Goal: Task Accomplishment & Management: Manage account settings

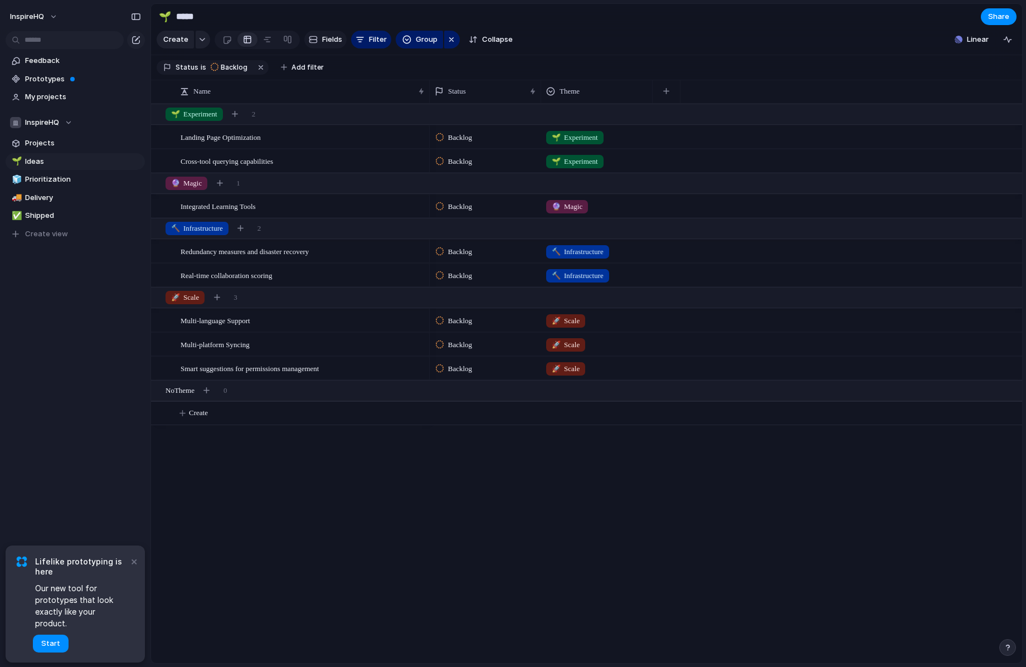
click at [325, 40] on span "Fields" at bounding box center [332, 39] width 20 height 11
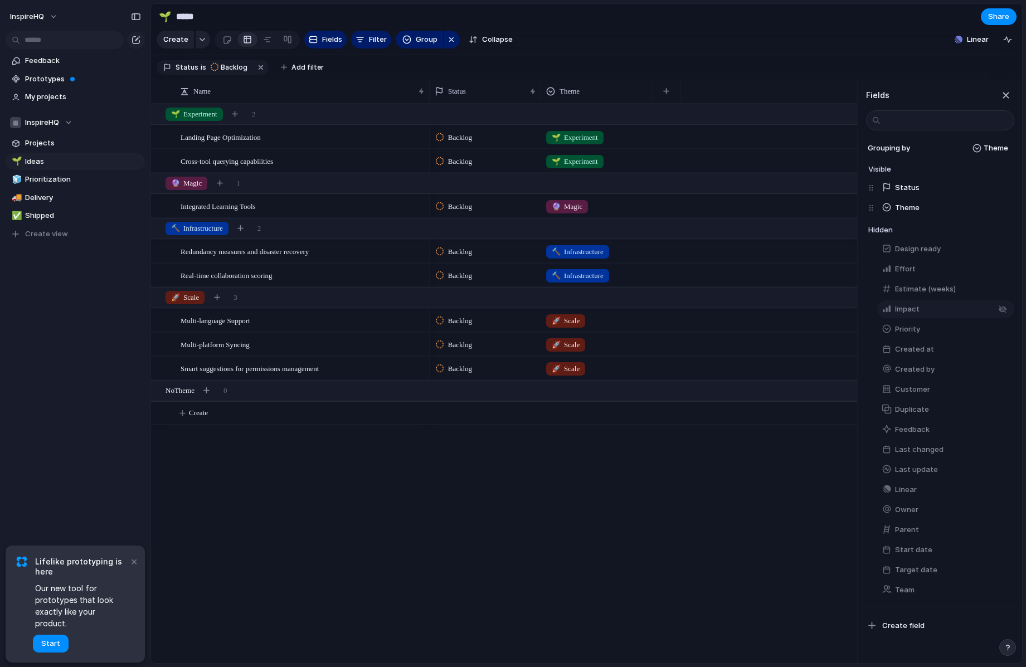
click at [910, 308] on span "Impact" at bounding box center [907, 309] width 25 height 11
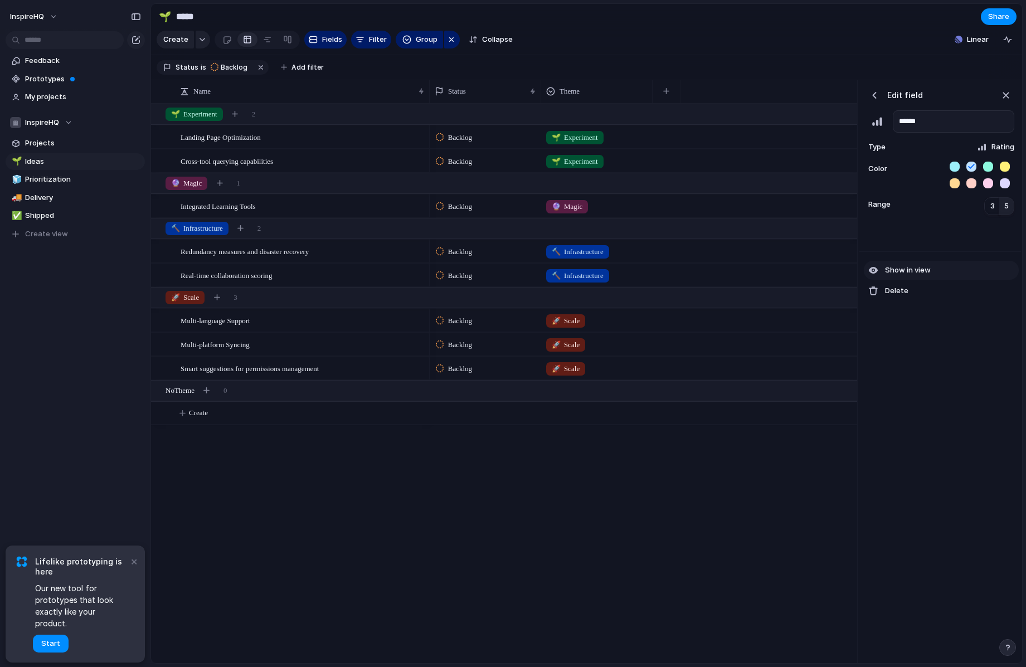
click at [920, 271] on span "Show in view" at bounding box center [908, 270] width 46 height 11
click at [774, 85] on button "button" at bounding box center [778, 91] width 23 height 20
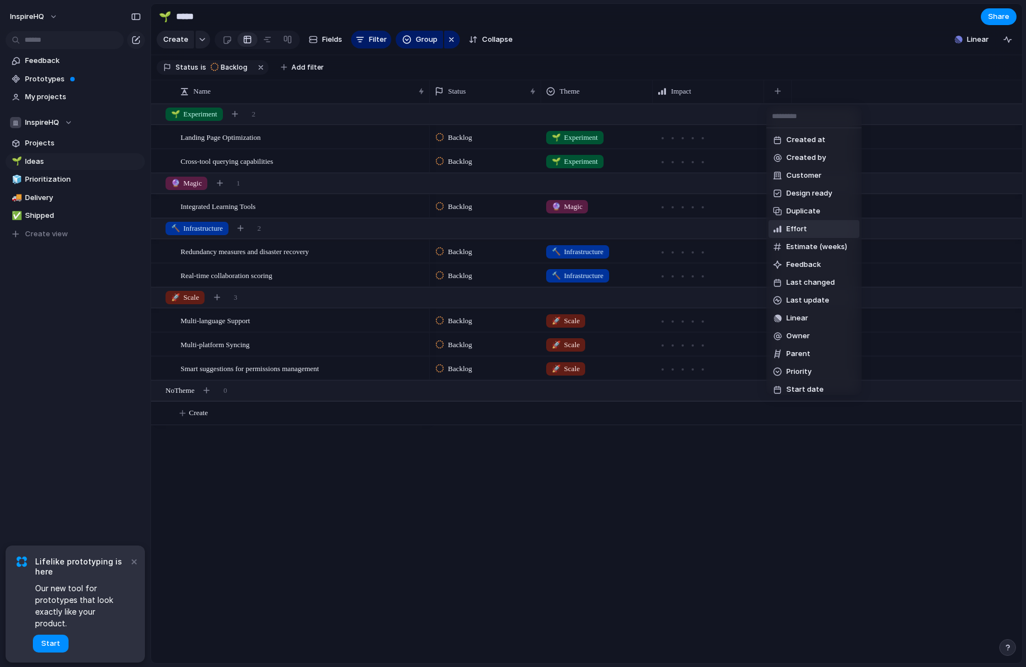
click at [793, 224] on span "Effort" at bounding box center [797, 229] width 21 height 11
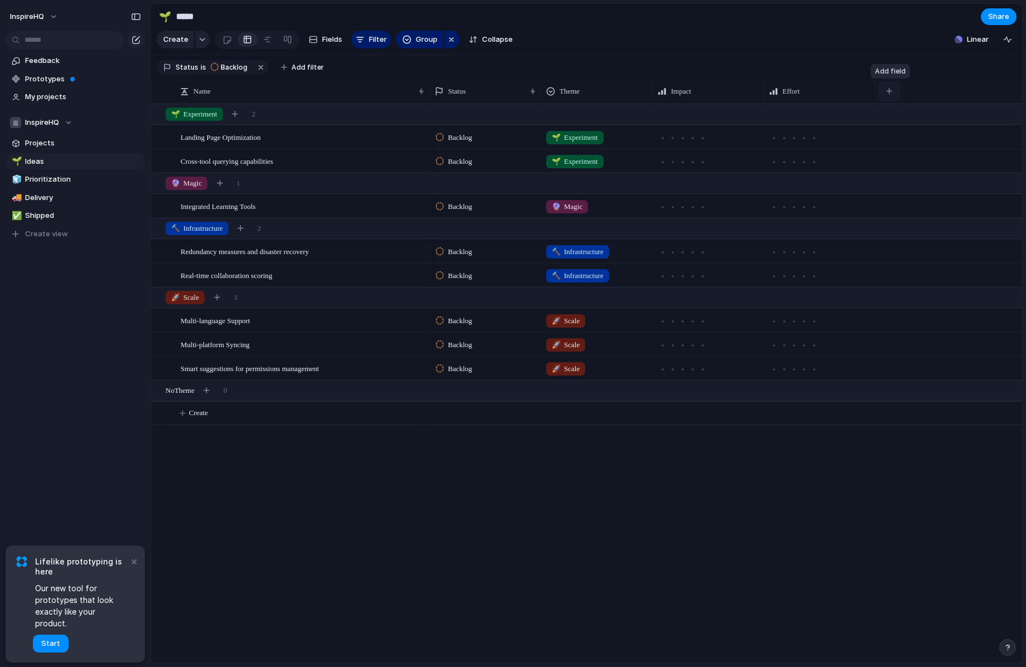
click at [891, 93] on div "button" at bounding box center [889, 91] width 6 height 6
click at [245, 130] on div "Created at Created by Customer Design ready Duplicate Estimate (weeks) Feedback…" at bounding box center [513, 333] width 1026 height 667
click at [239, 137] on span "Landing Page Optimization" at bounding box center [221, 136] width 80 height 13
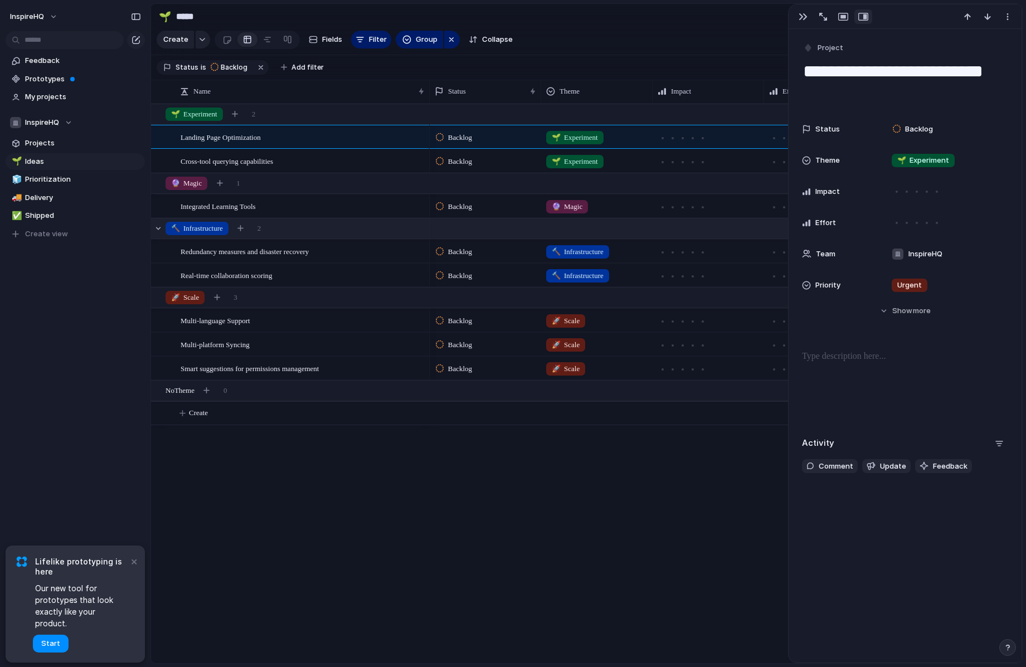
click at [207, 227] on span "🔨 Infrastructure" at bounding box center [197, 228] width 52 height 11
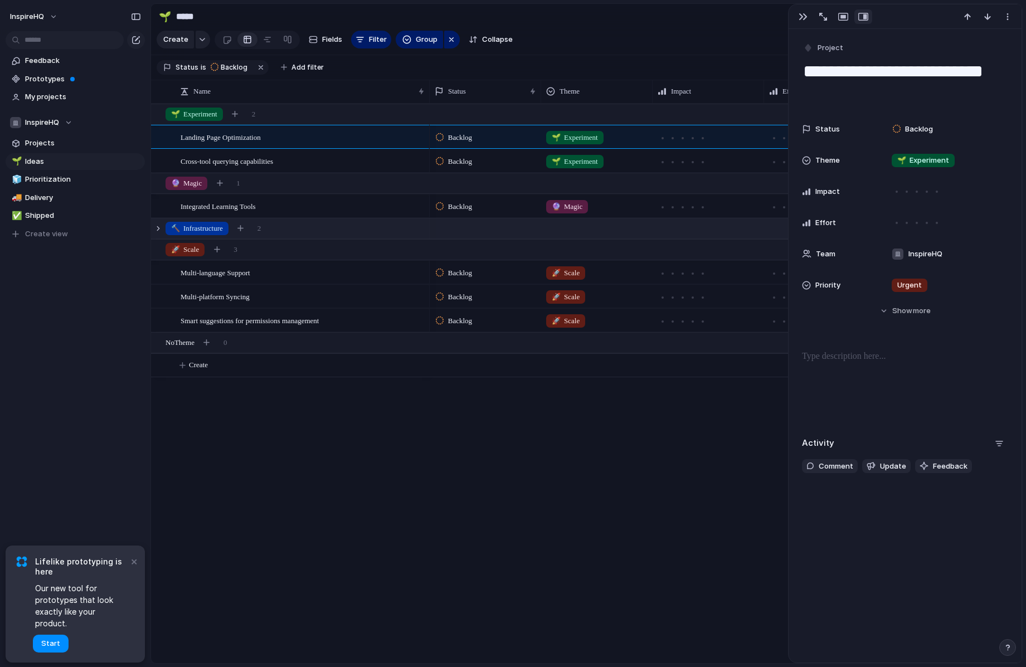
click at [197, 228] on span "🔨 Infrastructure" at bounding box center [197, 228] width 52 height 11
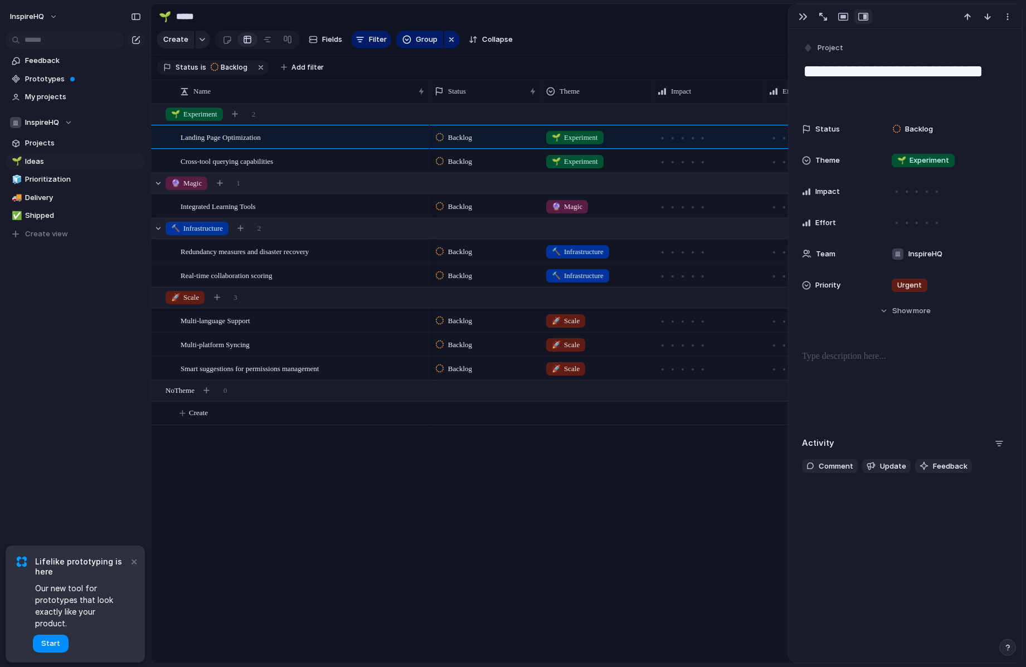
click at [201, 186] on span "🔮 Magic" at bounding box center [186, 183] width 31 height 11
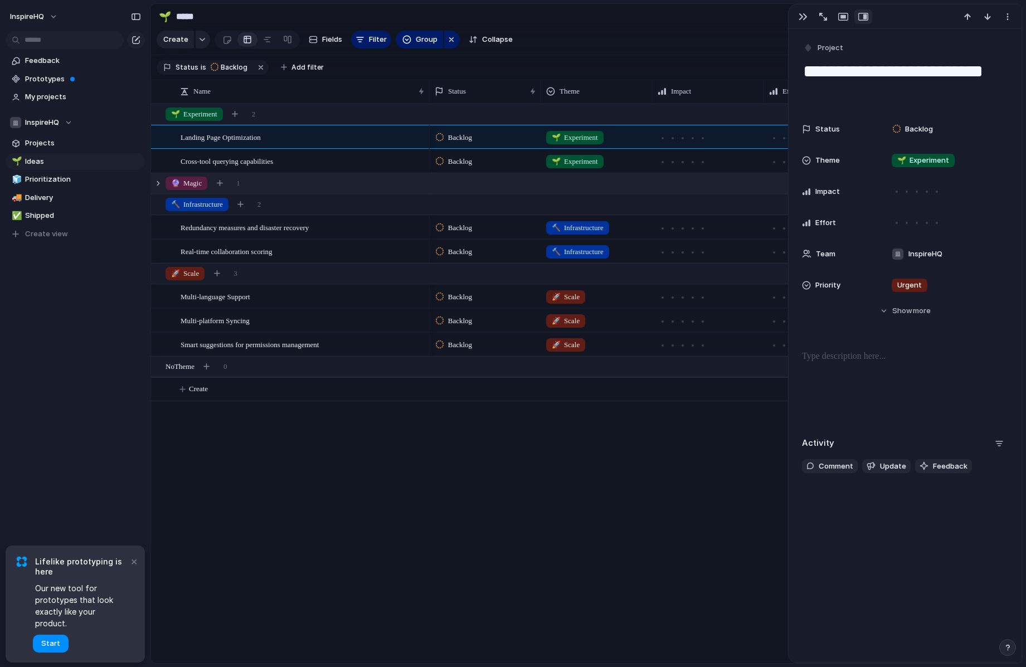
click at [201, 186] on span "🔮 Magic" at bounding box center [186, 183] width 31 height 11
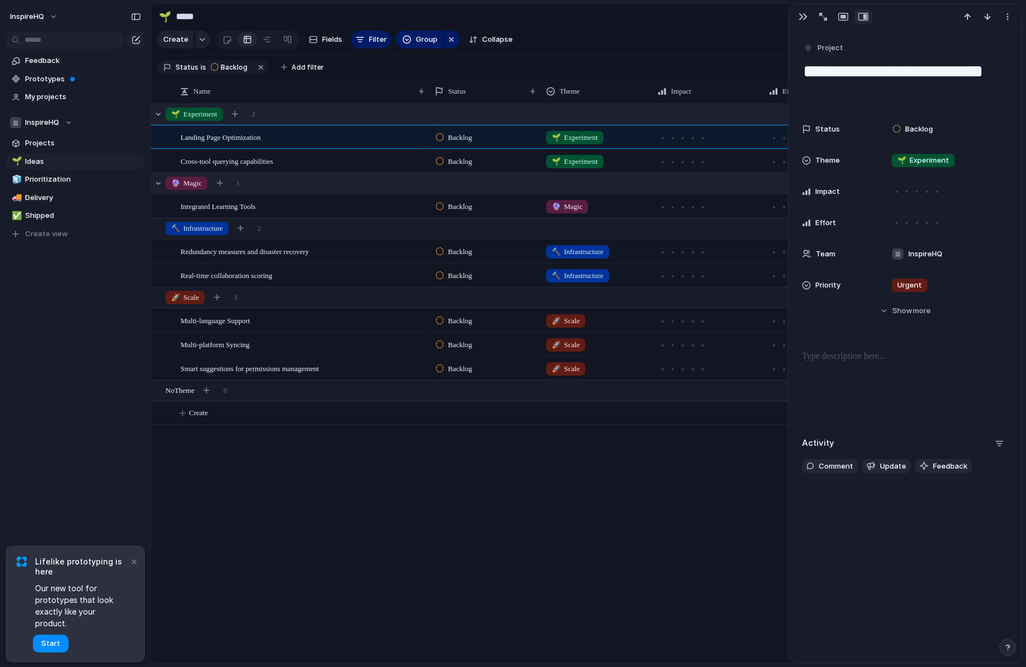
click at [190, 116] on span "🌱 Experiment" at bounding box center [194, 114] width 46 height 11
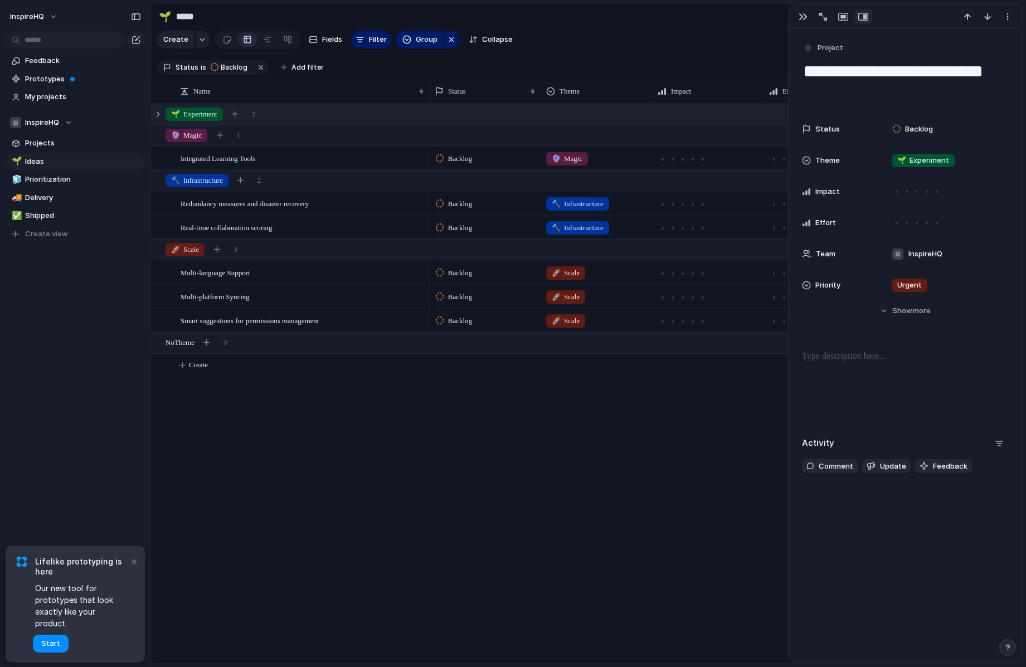
click at [190, 116] on span "🌱 Experiment" at bounding box center [194, 114] width 46 height 11
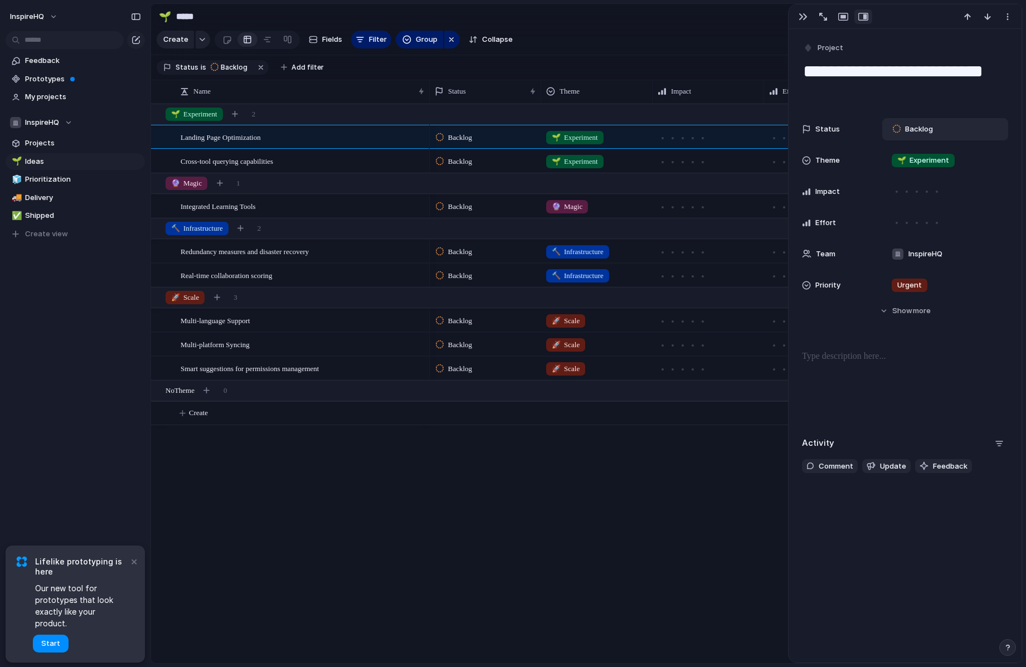
click at [913, 132] on span "Backlog" at bounding box center [919, 129] width 28 height 11
click at [913, 132] on div "Backlog Planned In Progress Completed Canceled" at bounding box center [513, 333] width 1026 height 667
click at [912, 157] on span "🌱 Experiment" at bounding box center [924, 160] width 52 height 11
click at [895, 222] on div at bounding box center [899, 226] width 20 height 20
click at [897, 242] on div at bounding box center [899, 245] width 20 height 20
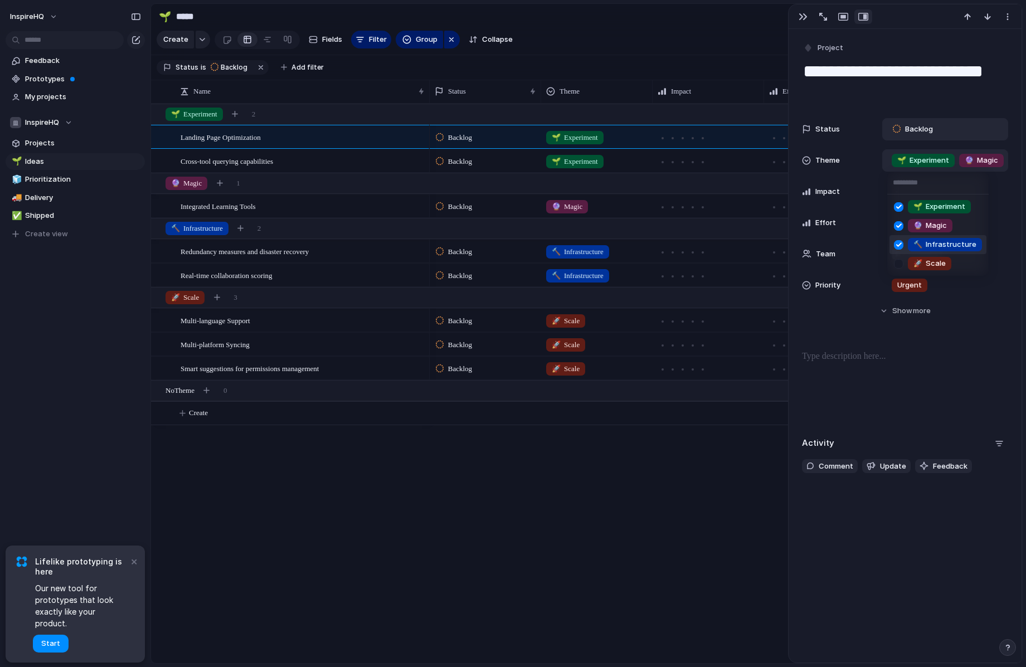
click at [700, 405] on div "🌱 Experiment 🔮 Magic 🔨 Infrastructure 🚀 Scale" at bounding box center [513, 333] width 1026 height 667
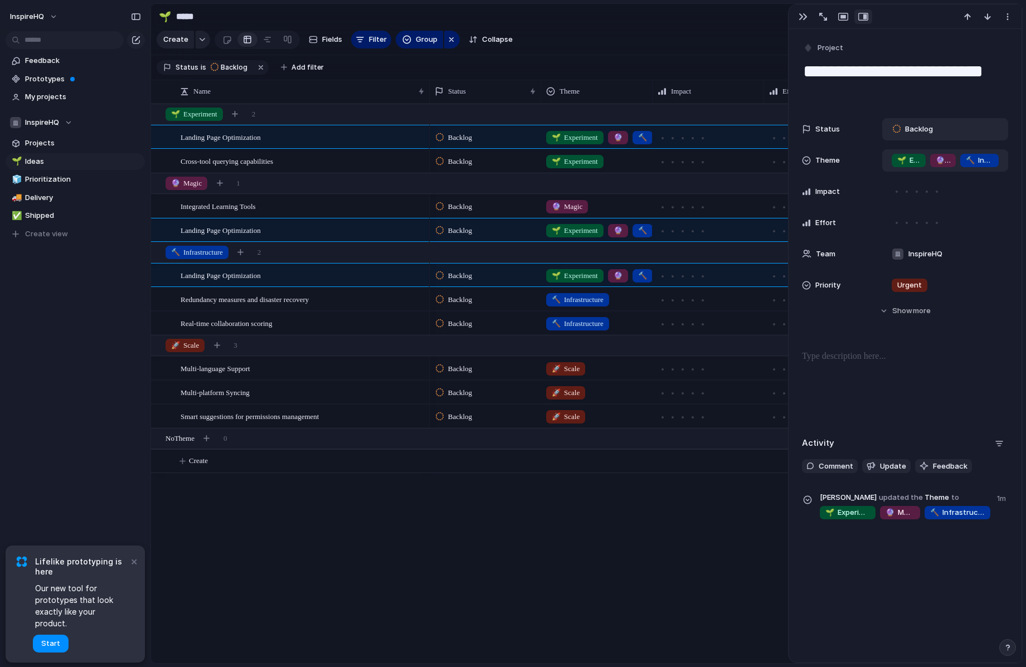
click at [942, 161] on span "🔮" at bounding box center [940, 160] width 9 height 9
click at [898, 208] on div at bounding box center [899, 207] width 20 height 20
click at [896, 240] on div at bounding box center [899, 245] width 20 height 20
click at [899, 226] on div at bounding box center [899, 226] width 20 height 20
click at [900, 196] on div at bounding box center [899, 201] width 20 height 20
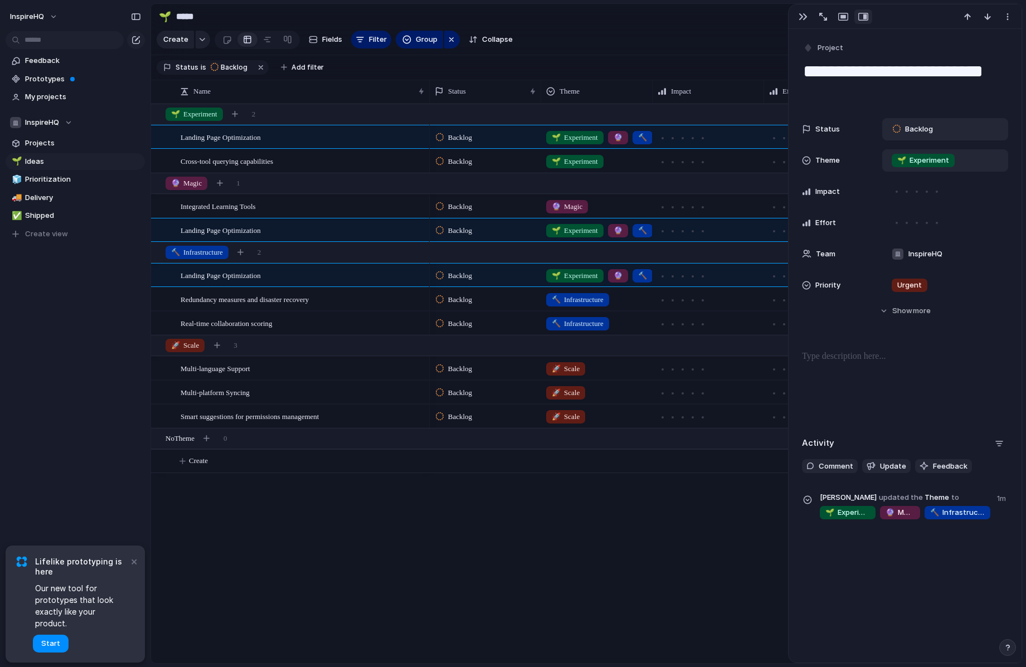
click at [875, 146] on div "🌱 Experiment 🔮 Magic 🔨 Infrastructure 🚀 Scale" at bounding box center [513, 333] width 1026 height 667
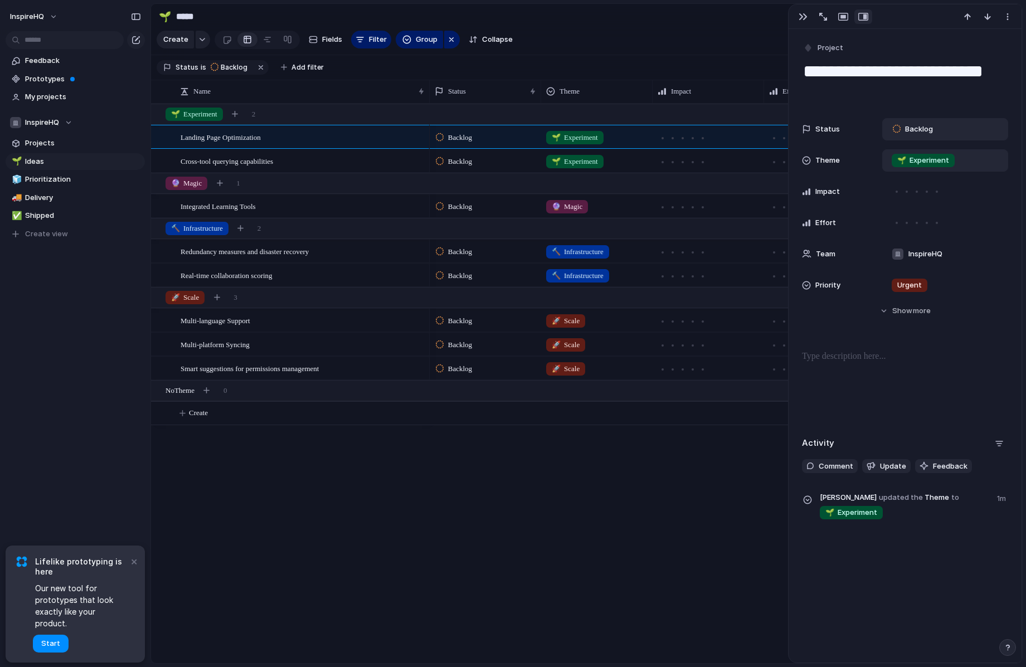
click at [531, 427] on div "Backlog 🚀 Scale Backlog 🚀 Scale Backlog 🚀 Scale Backlog 🔨 Infrastructure Backlo…" at bounding box center [726, 384] width 593 height 560
click at [619, 493] on div "Backlog 🚀 Scale Backlog 🚀 Scale Backlog 🚀 Scale Backlog 🔨 Infrastructure Backlo…" at bounding box center [726, 384] width 593 height 560
click at [135, 568] on button "×" at bounding box center [133, 561] width 13 height 13
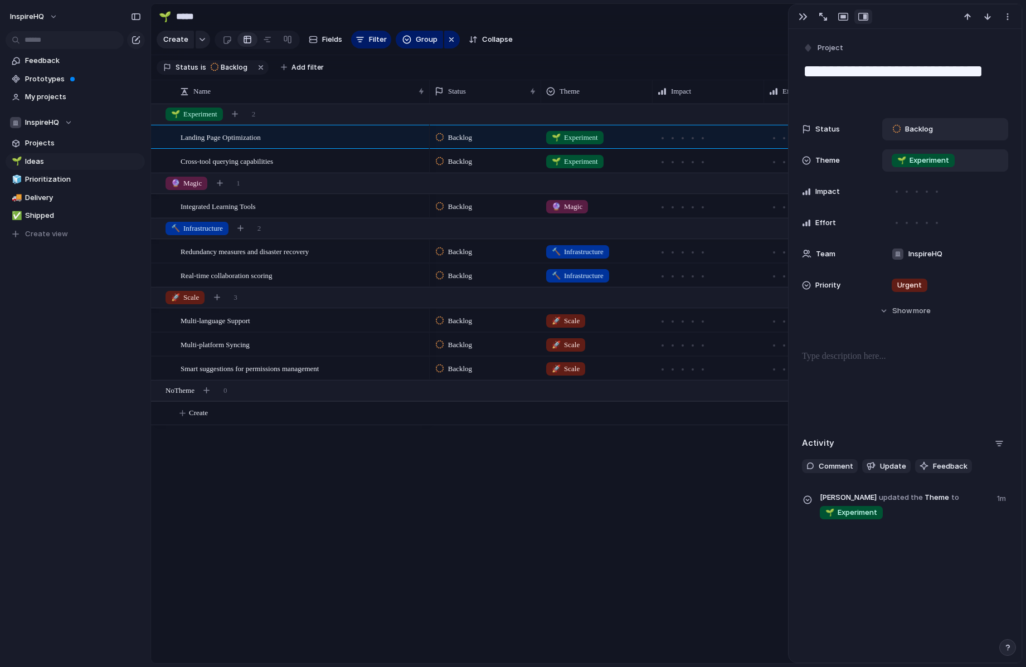
click at [482, 594] on div "Backlog 🚀 Scale Backlog 🚀 Scale Backlog 🚀 Scale Backlog 🔨 Infrastructure Backlo…" at bounding box center [726, 384] width 593 height 560
click at [801, 8] on div at bounding box center [905, 16] width 233 height 25
click at [800, 12] on button "button" at bounding box center [803, 16] width 18 height 14
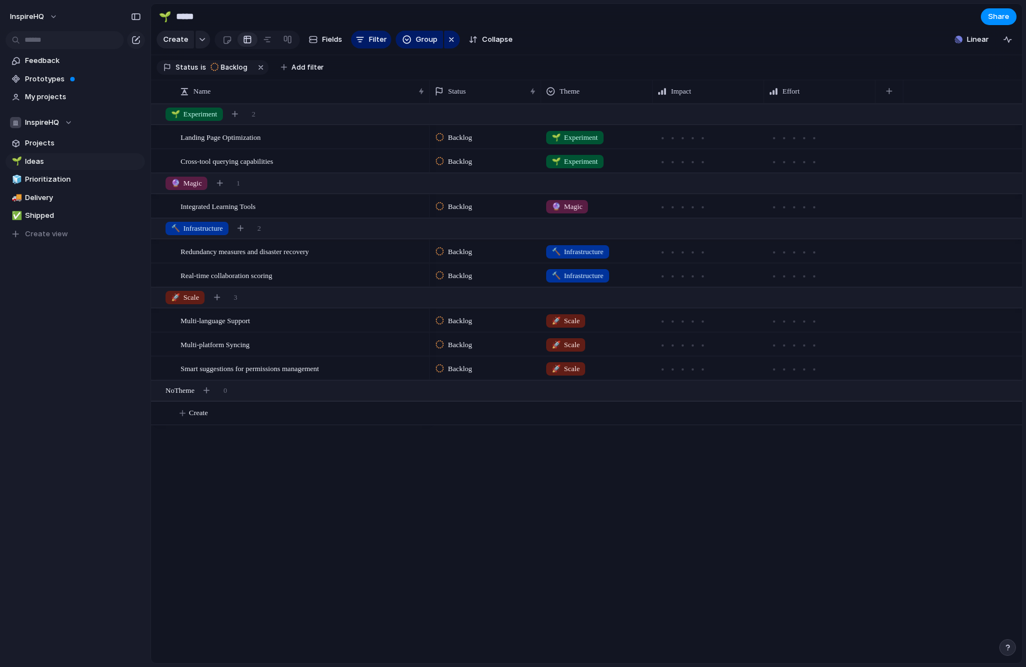
click at [394, 442] on div "Multi-language Support Multi-platform Syncing Smart suggestions for permissions…" at bounding box center [586, 384] width 871 height 560
click at [261, 133] on span "Landing Page Optimization" at bounding box center [221, 136] width 80 height 13
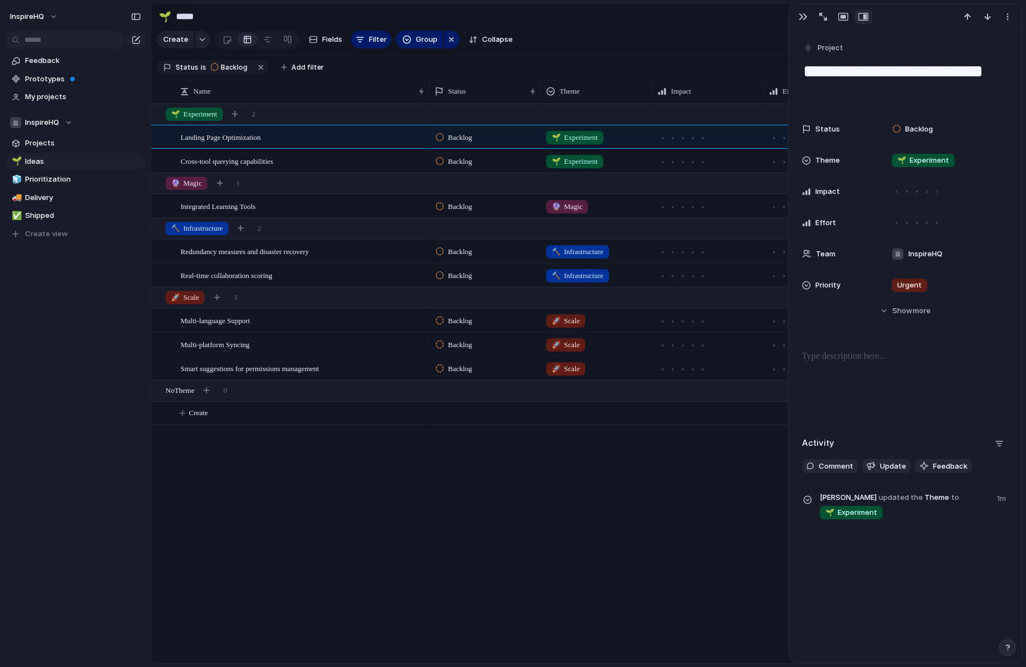
click at [844, 360] on p at bounding box center [905, 356] width 206 height 13
click at [844, 467] on span "Comment" at bounding box center [836, 466] width 35 height 11
click at [869, 505] on p "**********" at bounding box center [914, 503] width 188 height 13
click at [922, 511] on div at bounding box center [914, 514] width 188 height 9
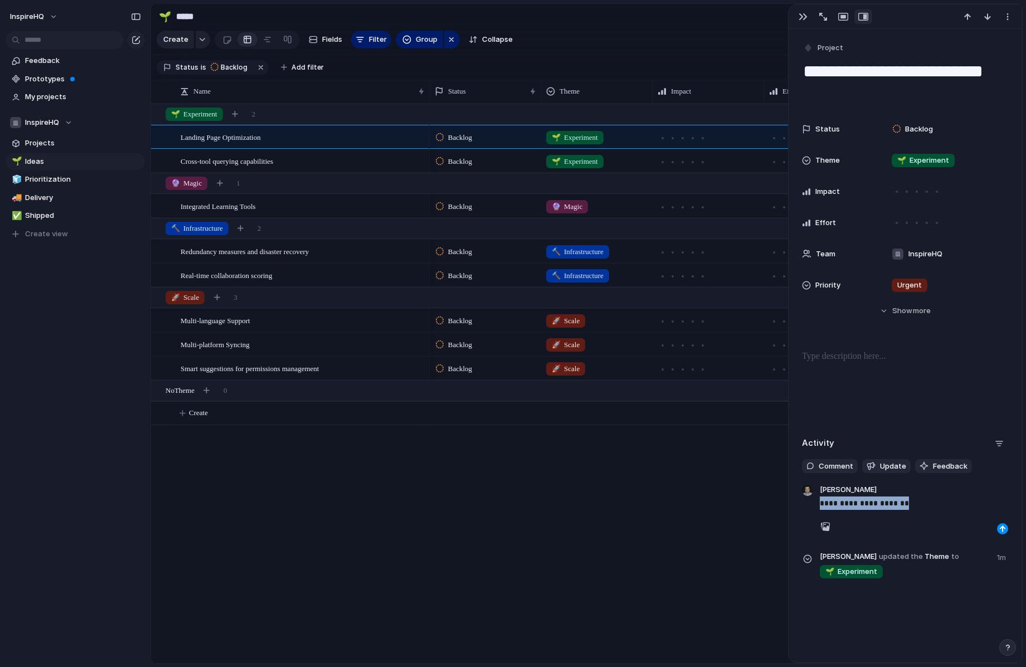
click at [921, 510] on div at bounding box center [914, 514] width 188 height 9
click at [920, 509] on p "**********" at bounding box center [914, 503] width 188 height 13
drag, startPoint x: 846, startPoint y: 605, endPoint x: 817, endPoint y: 506, distance: 102.7
click at [817, 506] on div "**********" at bounding box center [905, 565] width 213 height 166
click at [988, 16] on div "button" at bounding box center [987, 16] width 9 height 9
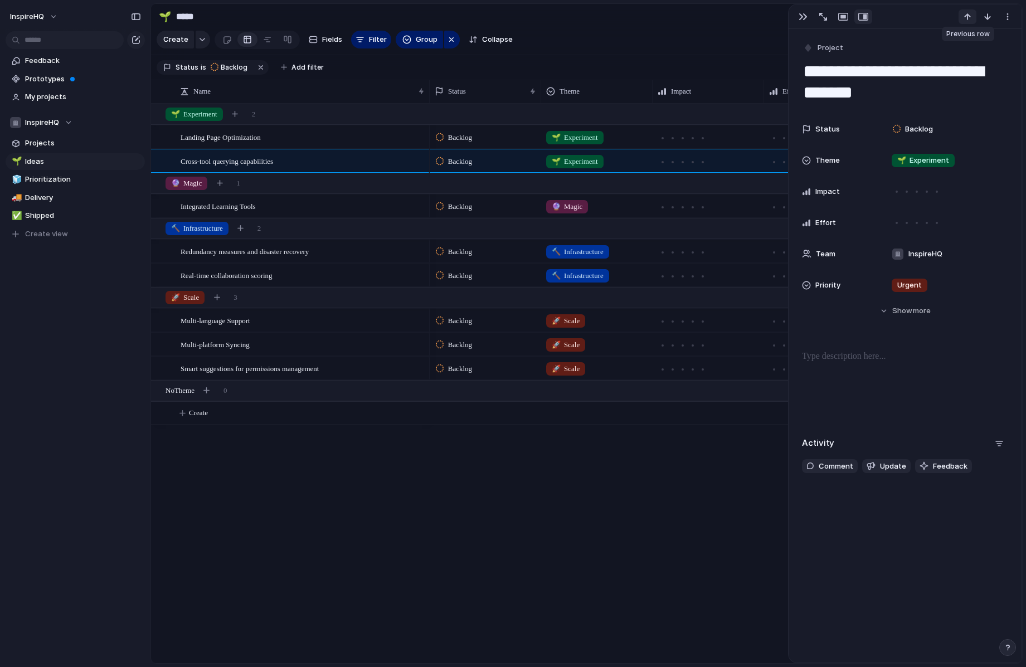
click at [971, 17] on div "button" at bounding box center [967, 16] width 9 height 9
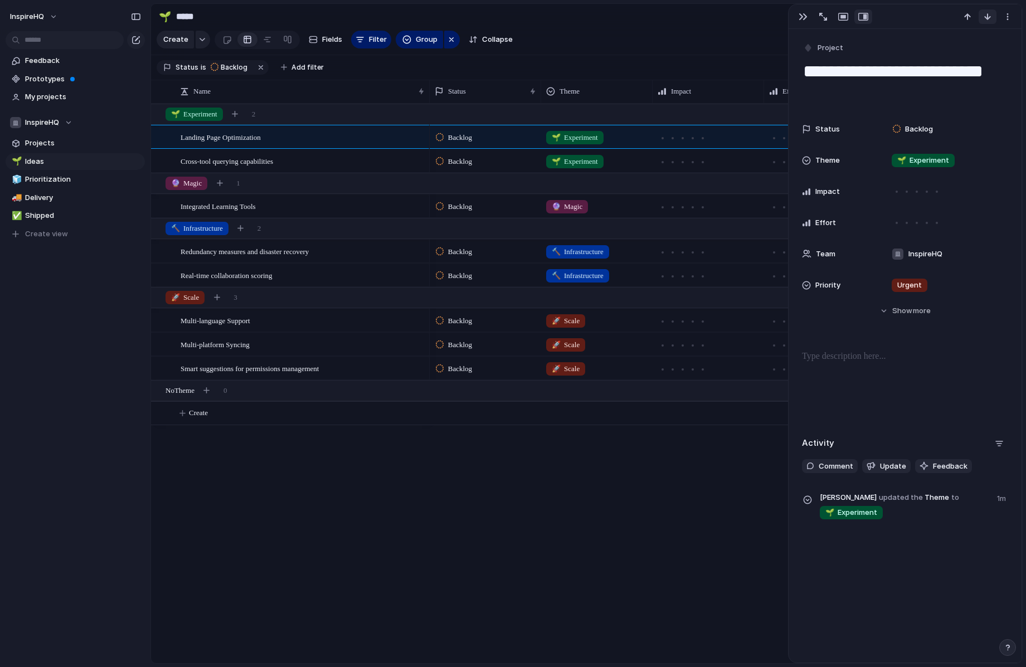
click at [992, 23] on button "button" at bounding box center [988, 16] width 18 height 14
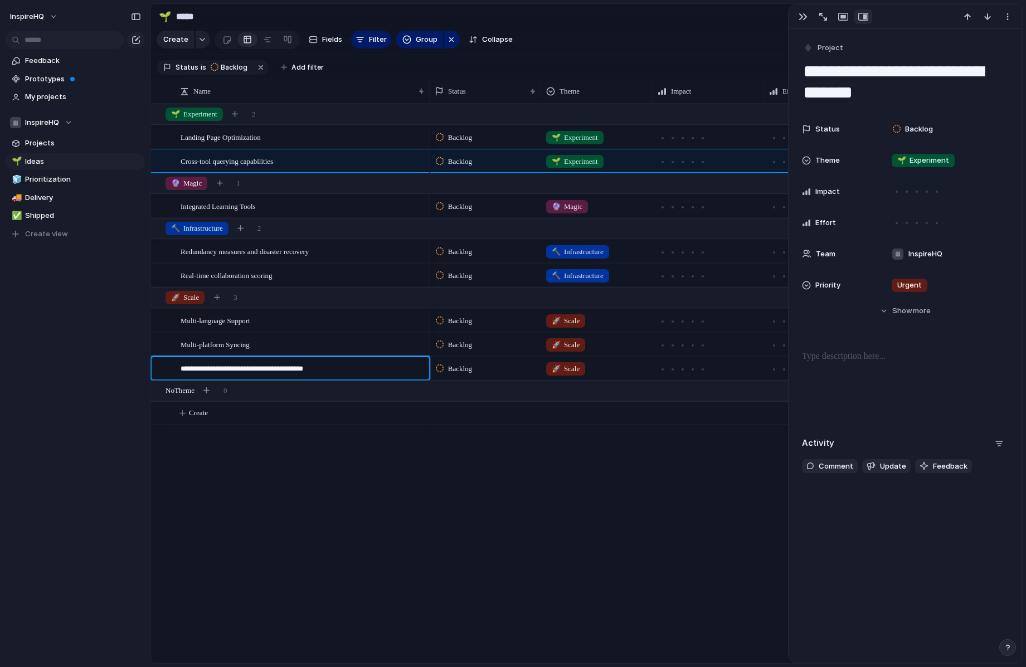
click at [341, 371] on textarea "**********" at bounding box center [301, 370] width 241 height 13
click at [375, 370] on textarea "**********" at bounding box center [301, 370] width 241 height 13
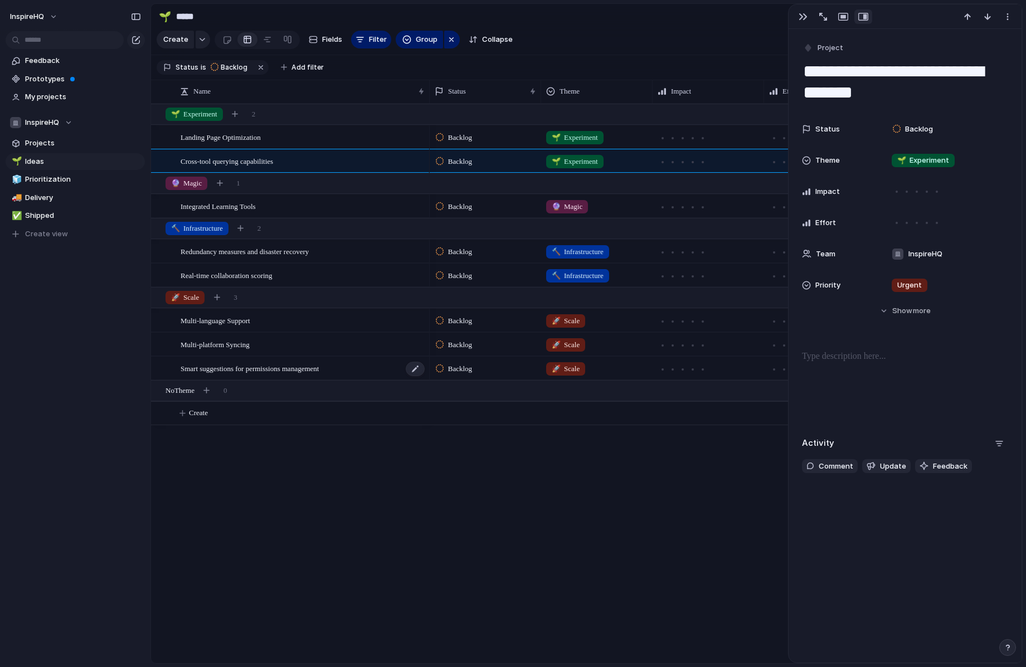
click at [379, 363] on div "Smart suggestions for permissions management" at bounding box center [303, 368] width 245 height 23
type textarea "**********"
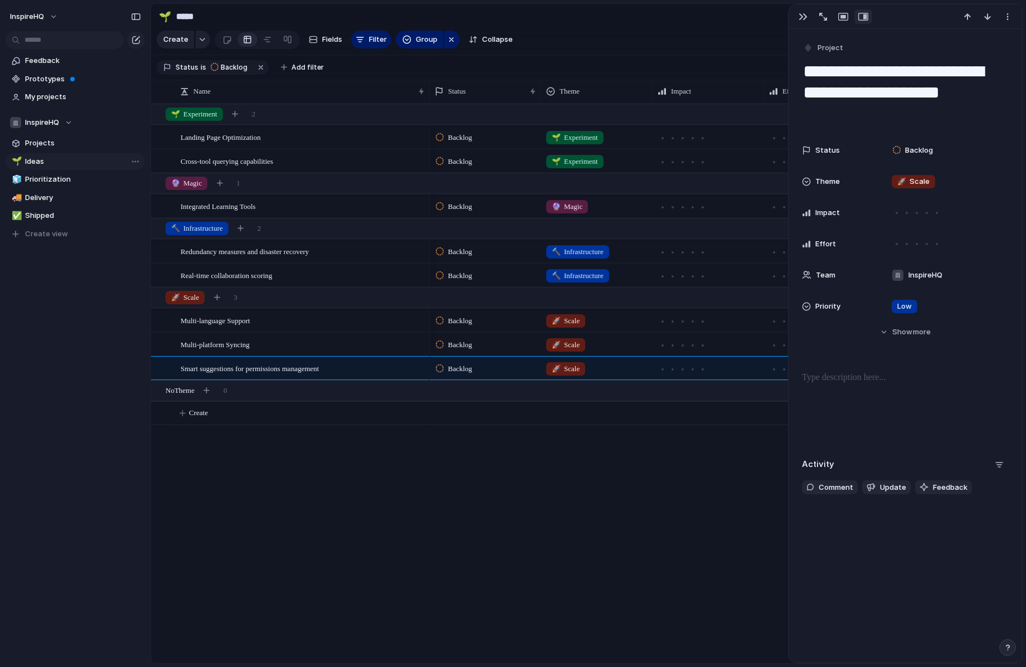
click at [25, 162] on span "Ideas" at bounding box center [83, 161] width 116 height 11
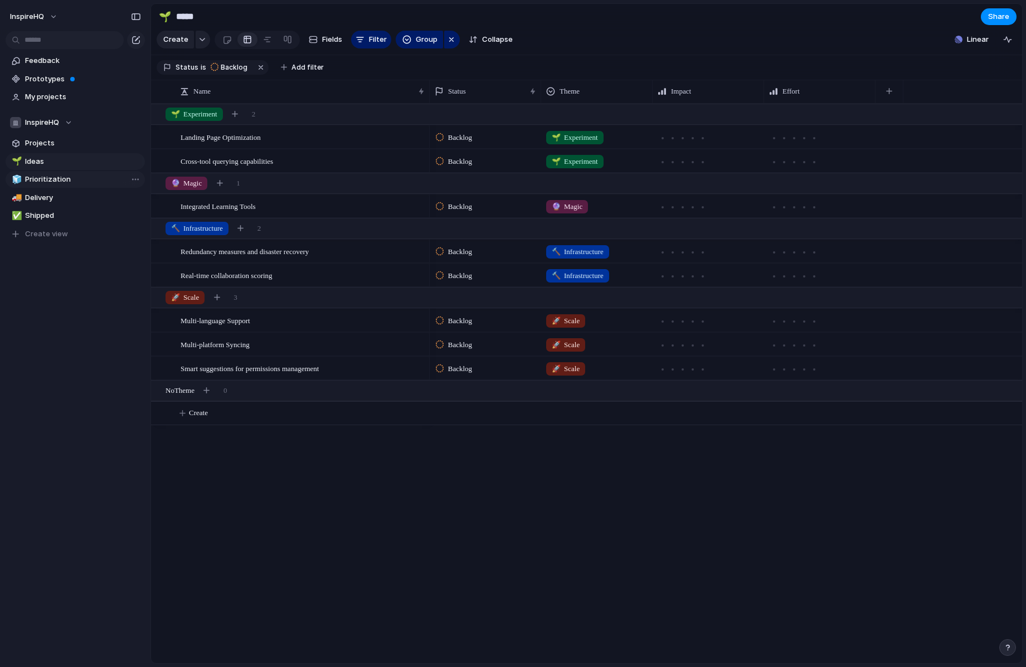
click at [32, 175] on span "Prioritization" at bounding box center [83, 179] width 116 height 11
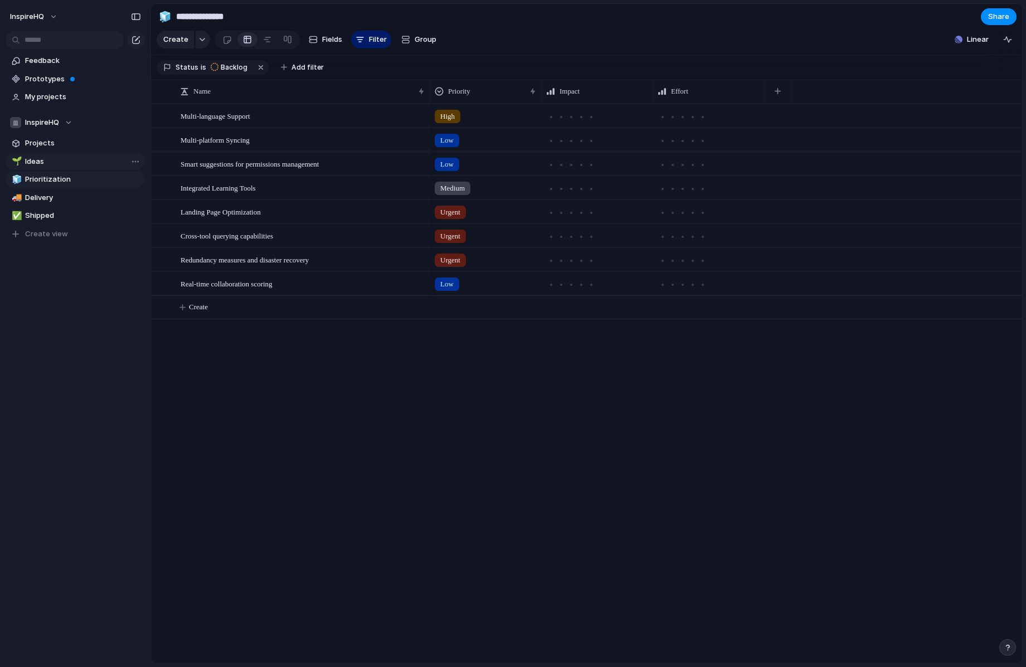
click at [31, 168] on link "🌱 Ideas" at bounding box center [75, 161] width 139 height 17
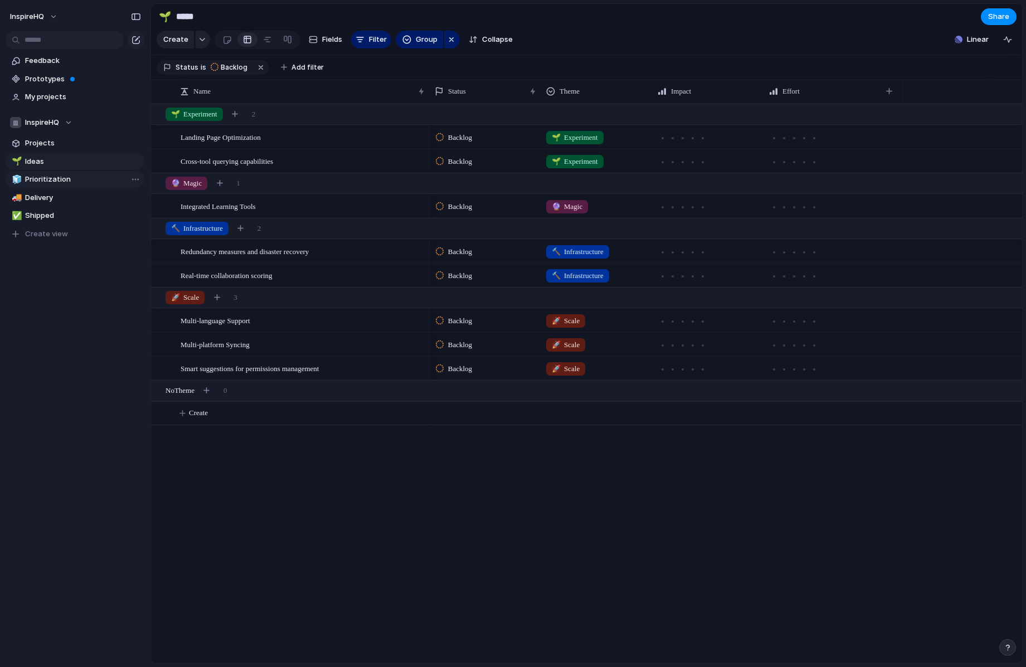
click at [31, 177] on span "Prioritization" at bounding box center [83, 179] width 116 height 11
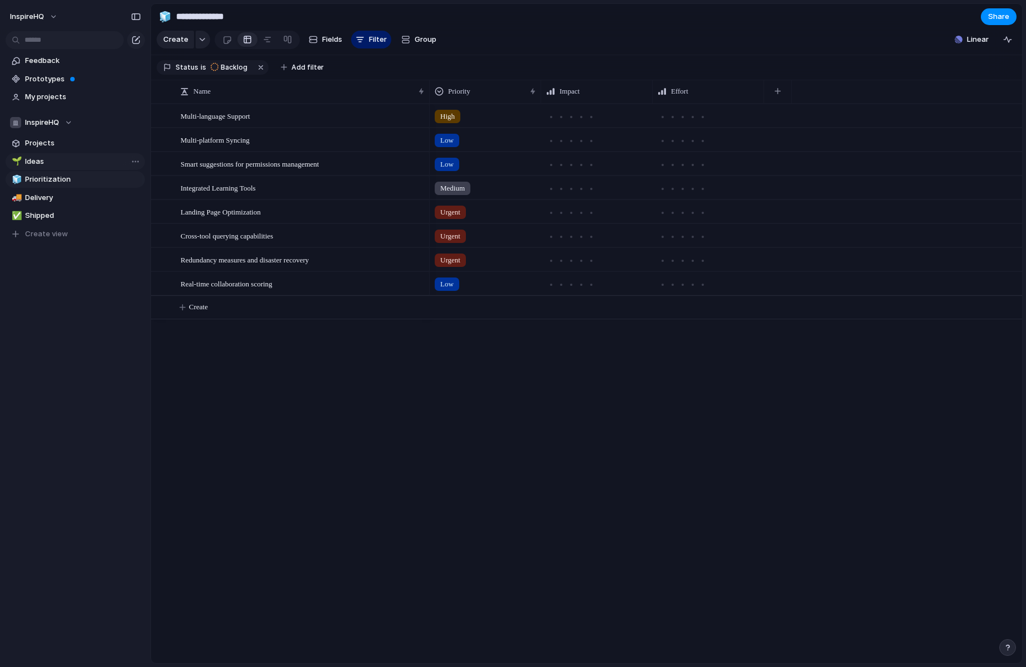
click at [31, 167] on link "🌱 Ideas" at bounding box center [75, 161] width 139 height 17
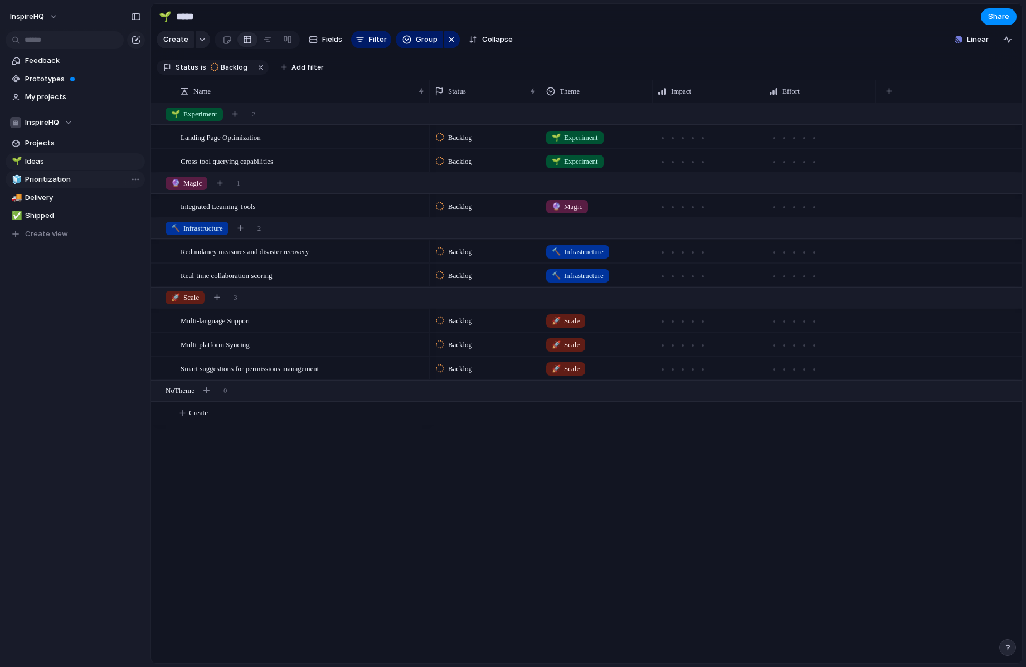
click at [29, 177] on span "Prioritization" at bounding box center [83, 179] width 116 height 11
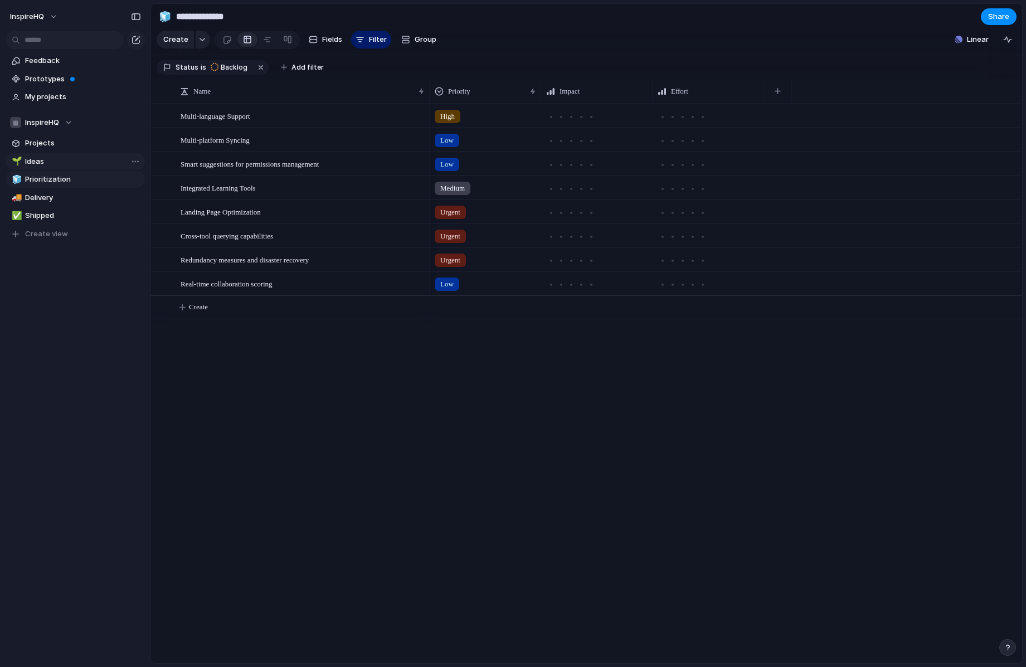
click at [25, 168] on link "🌱 Ideas" at bounding box center [75, 161] width 139 height 17
type input "*****"
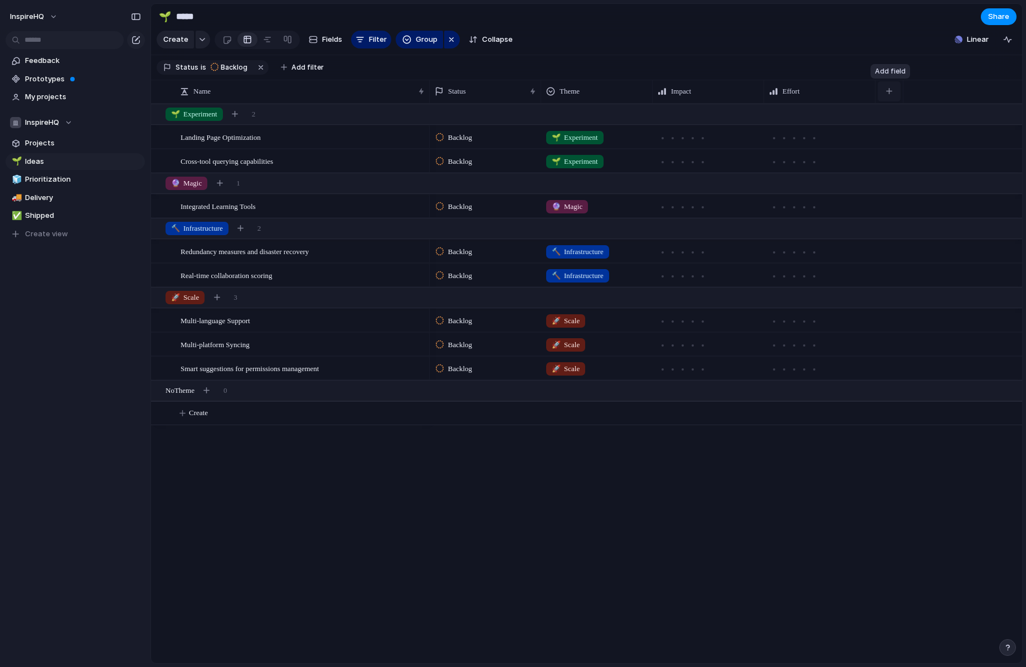
click at [889, 91] on div "button" at bounding box center [889, 91] width 6 height 6
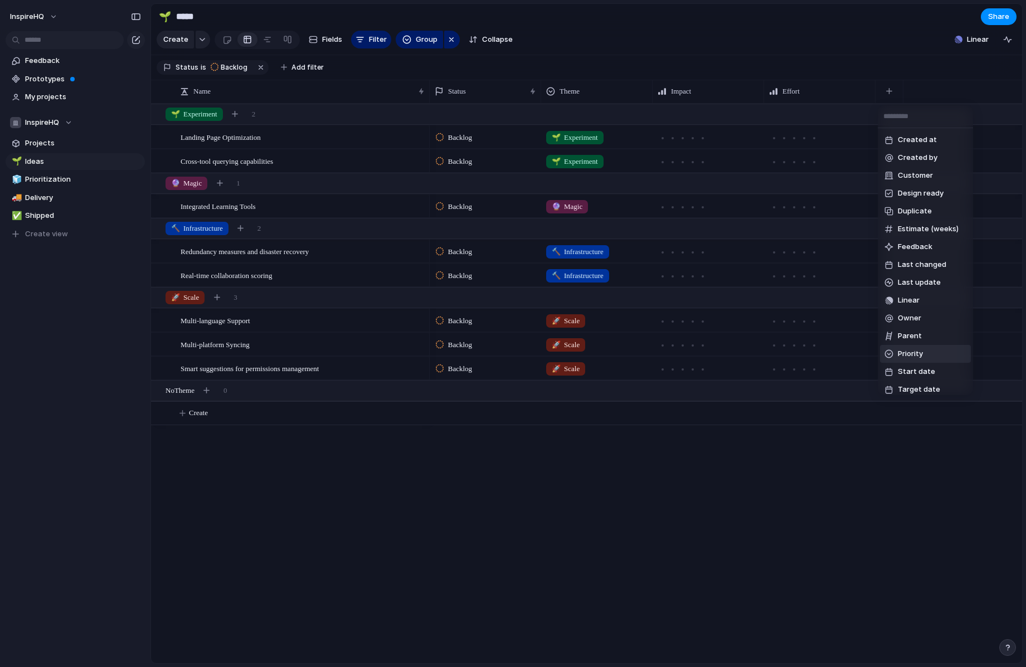
click at [918, 356] on span "Priority" at bounding box center [910, 353] width 25 height 11
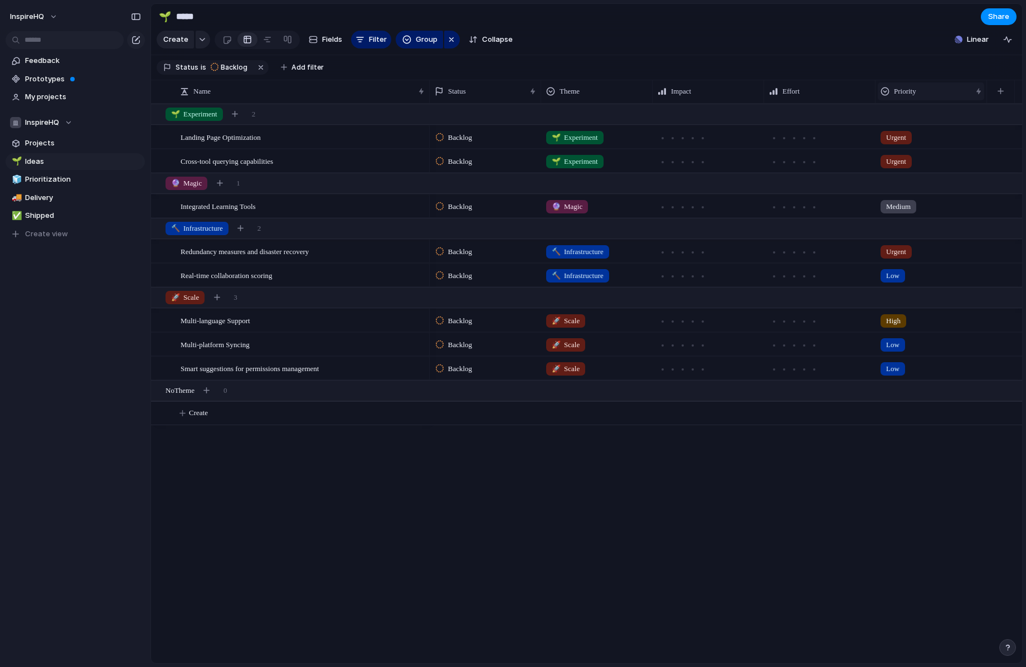
click at [978, 89] on div at bounding box center [979, 91] width 6 height 9
click at [999, 93] on div "Modify Hide Sort ascending Sort descending" at bounding box center [513, 333] width 1026 height 667
click at [999, 93] on div "button" at bounding box center [1001, 91] width 6 height 6
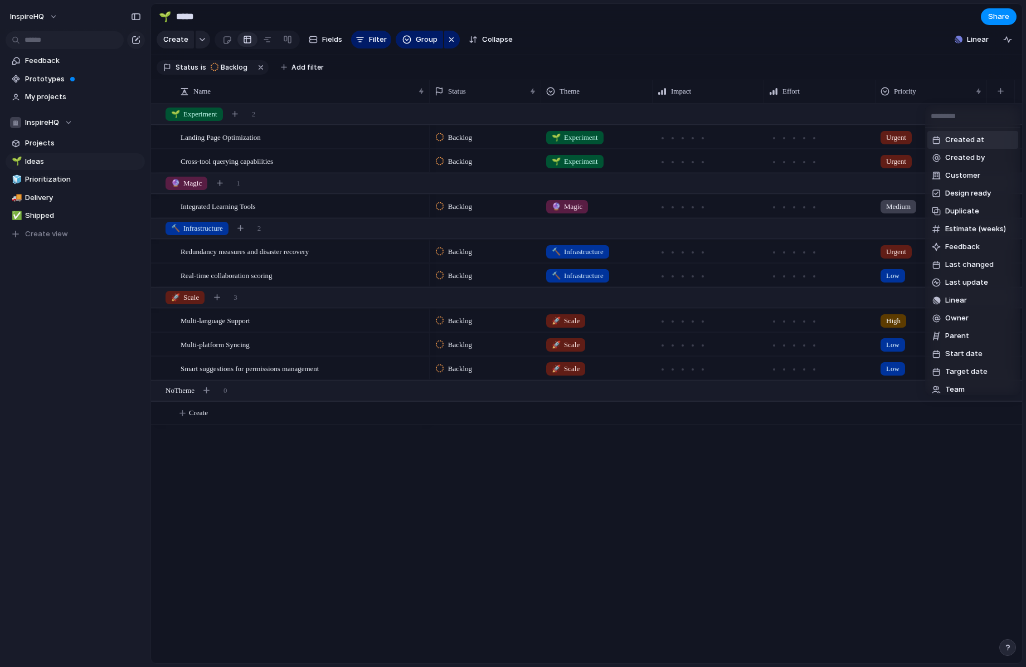
click at [51, 202] on div "Created at Created by Customer Design ready Duplicate Estimate (weeks) Feedback…" at bounding box center [513, 333] width 1026 height 667
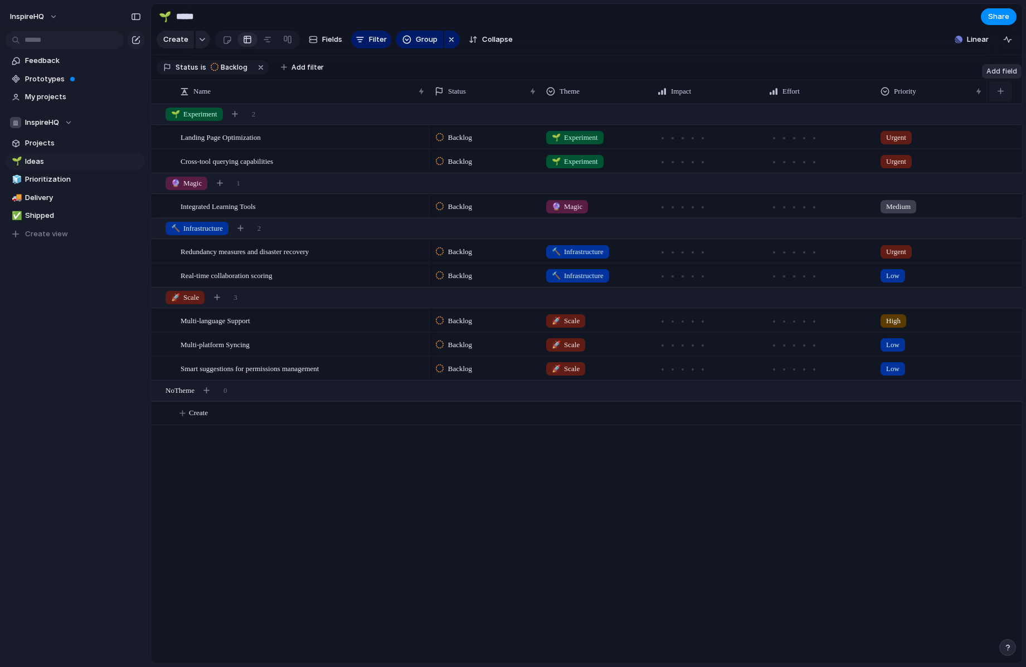
click at [1004, 90] on div "button" at bounding box center [1001, 91] width 6 height 6
click at [598, 468] on div "Created at Created by Customer Design ready Duplicate Estimate (weeks) Feedback…" at bounding box center [513, 333] width 1026 height 667
click at [451, 38] on div "button" at bounding box center [451, 39] width 9 height 13
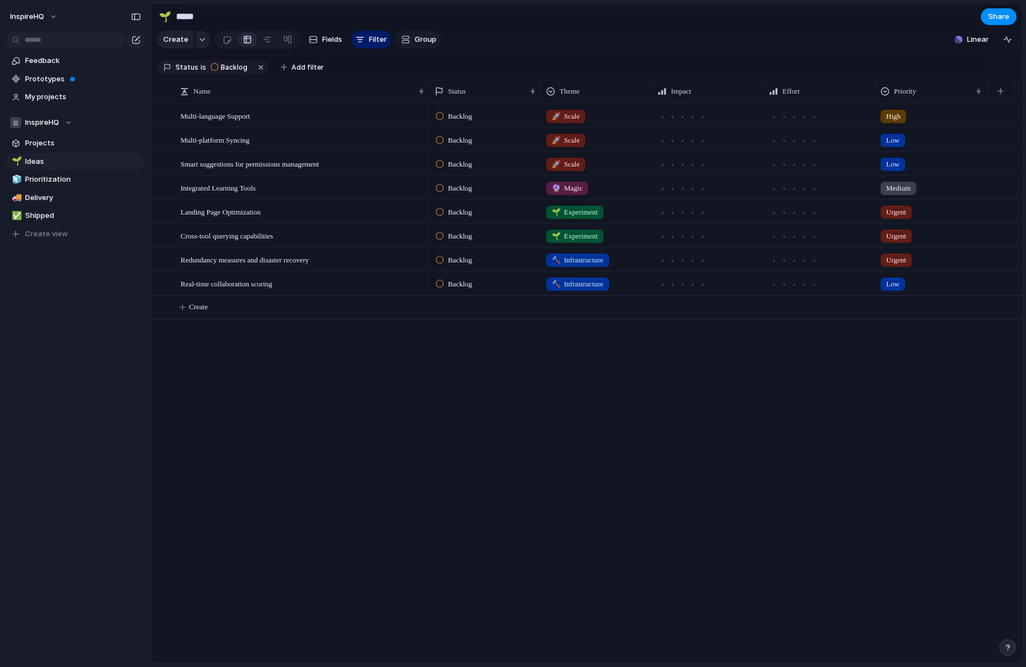
click at [422, 37] on span "Group" at bounding box center [426, 39] width 22 height 11
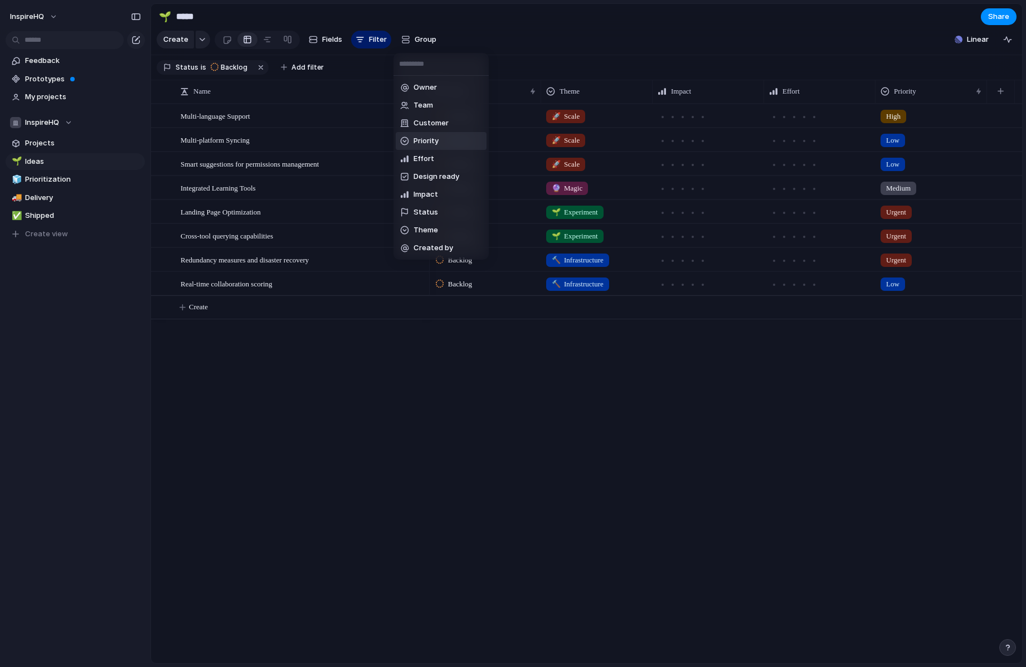
click at [441, 135] on li "Priority" at bounding box center [441, 141] width 91 height 18
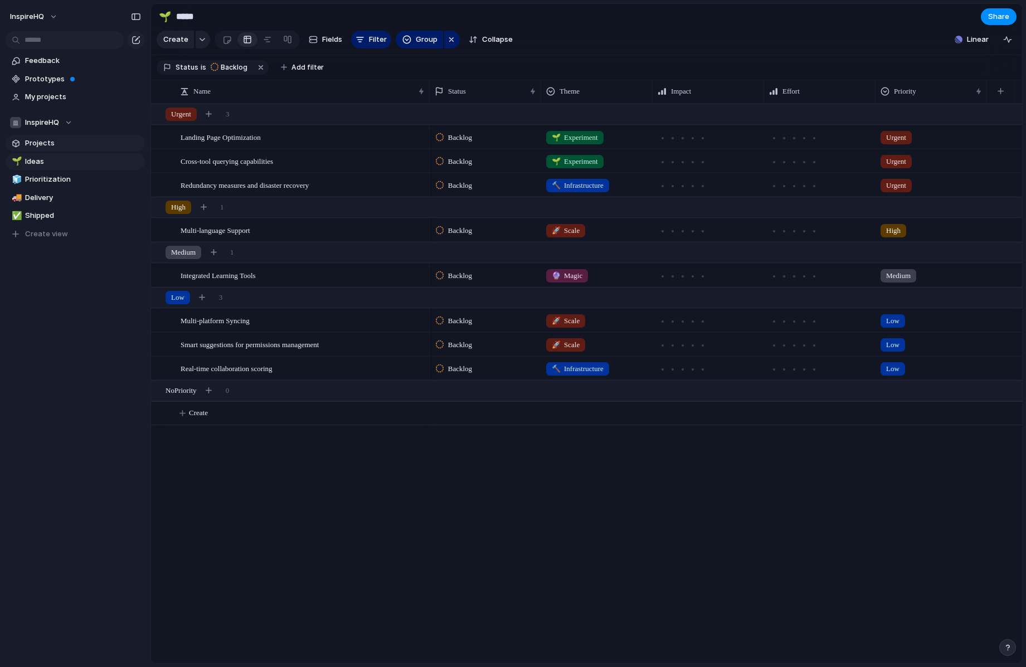
click at [36, 139] on span "Projects" at bounding box center [83, 143] width 116 height 11
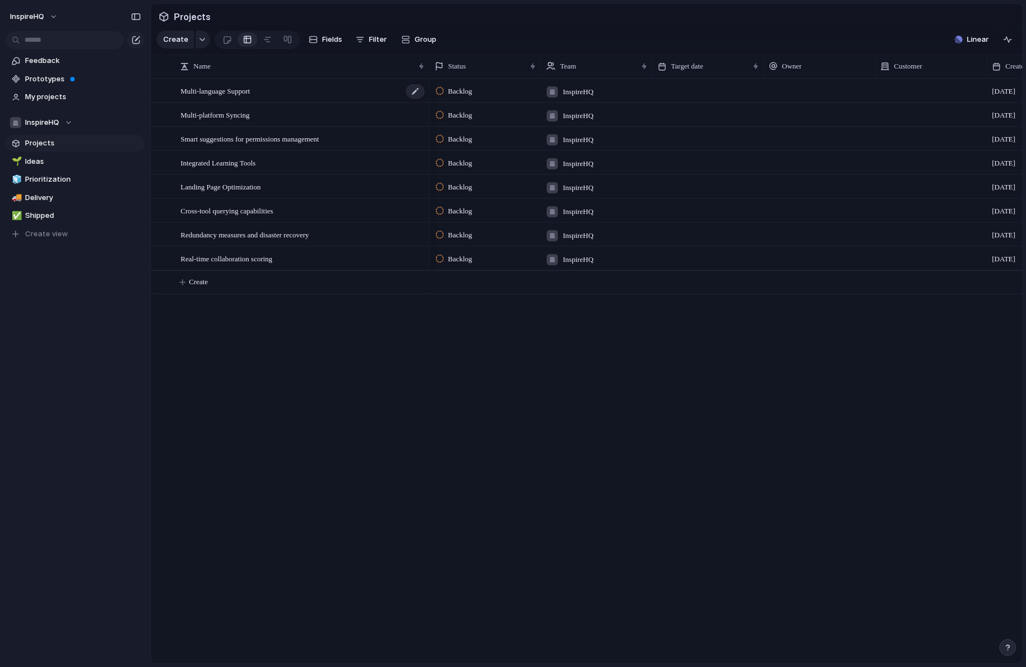
click at [234, 92] on span "Multi-language Support" at bounding box center [216, 90] width 70 height 13
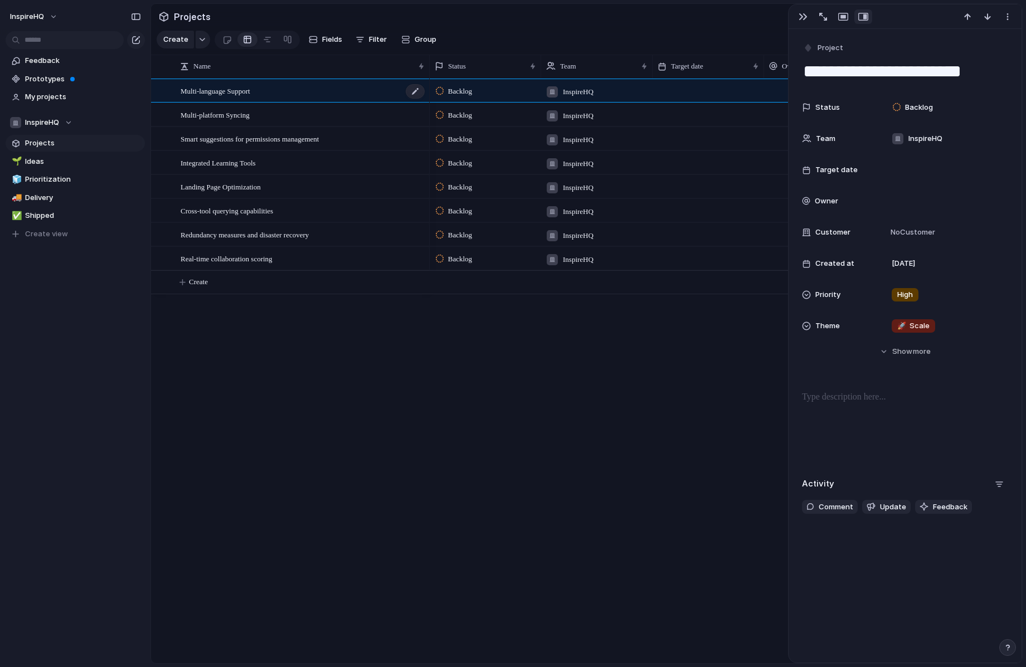
click at [234, 92] on span "Multi-language Support" at bounding box center [216, 90] width 70 height 13
click at [53, 40] on input "text" at bounding box center [65, 40] width 118 height 18
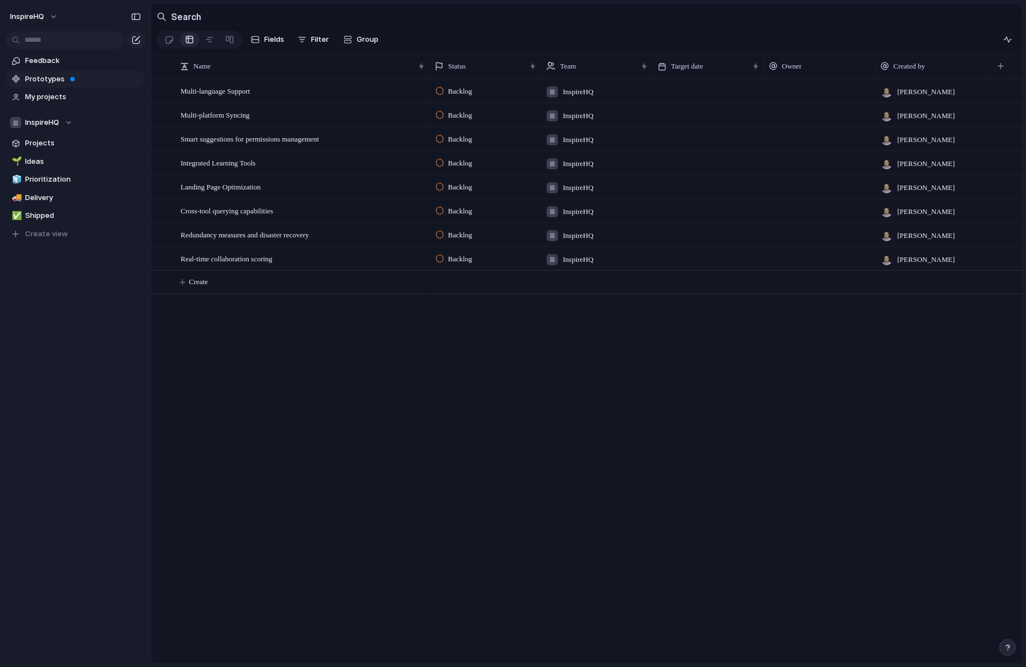
click at [43, 77] on span "Prototypes" at bounding box center [83, 79] width 116 height 11
click at [59, 40] on input "text" at bounding box center [65, 40] width 118 height 18
click at [49, 17] on button "InspireHQ" at bounding box center [34, 17] width 59 height 18
click at [65, 230] on span "Create view" at bounding box center [46, 234] width 43 height 11
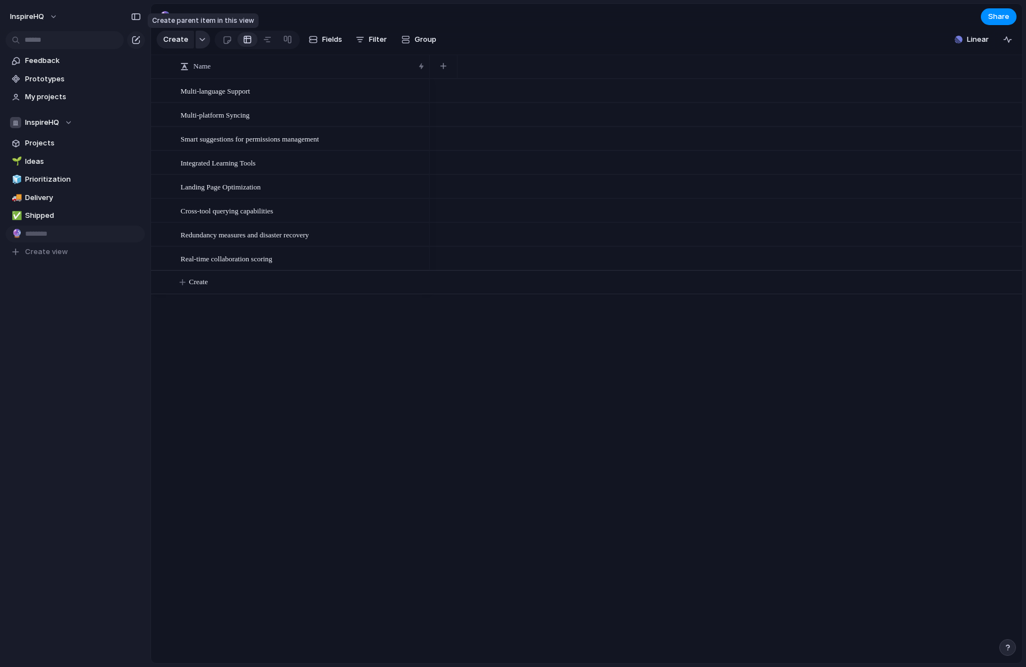
click at [198, 40] on div "button" at bounding box center [202, 39] width 8 height 4
click at [53, 168] on link "🌱 Ideas" at bounding box center [75, 161] width 139 height 17
type input "*****"
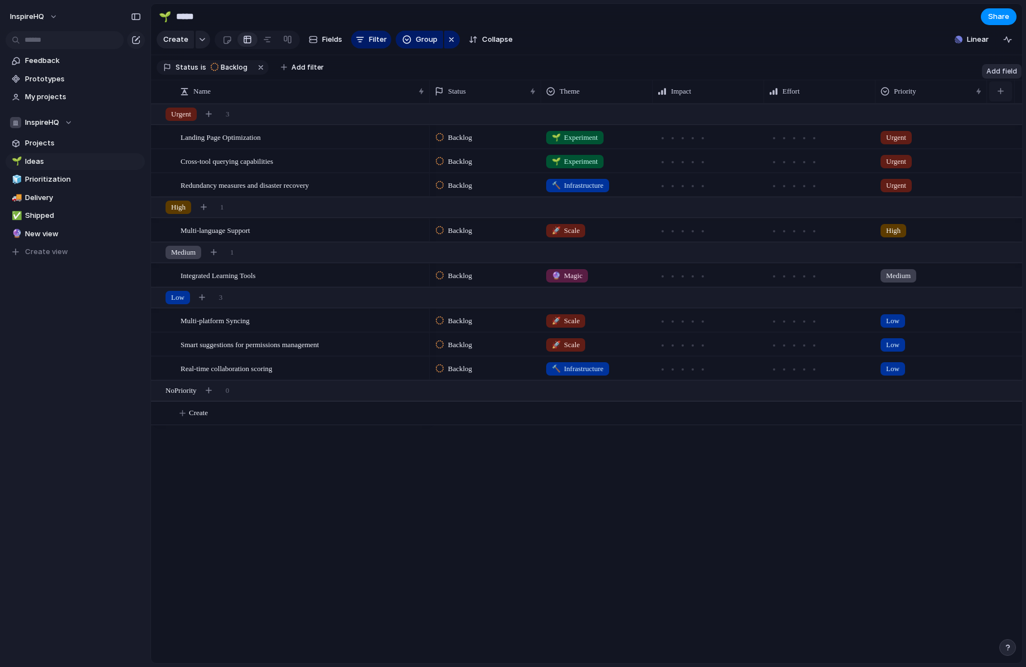
click at [1000, 88] on button "button" at bounding box center [1001, 91] width 23 height 20
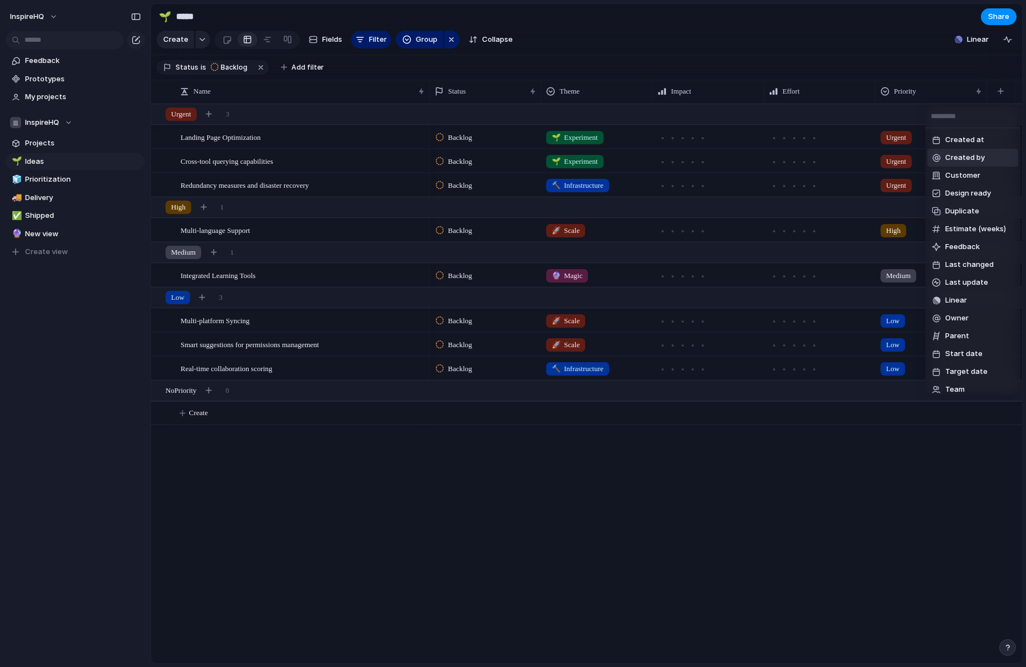
click at [962, 109] on input "text" at bounding box center [973, 116] width 95 height 22
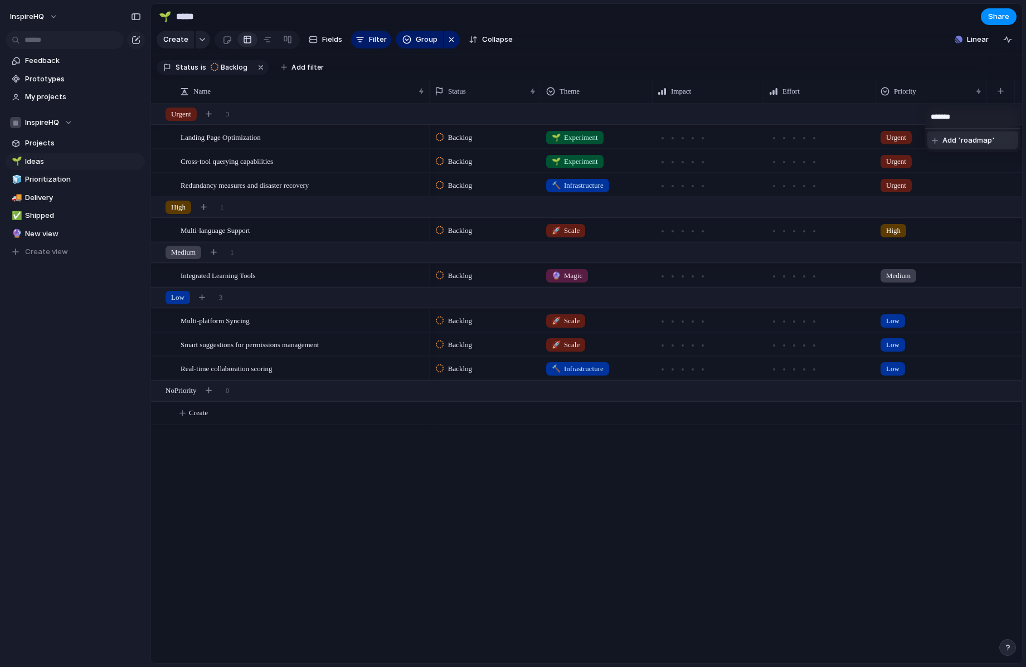
type input "*******"
click at [937, 138] on div at bounding box center [935, 141] width 6 height 6
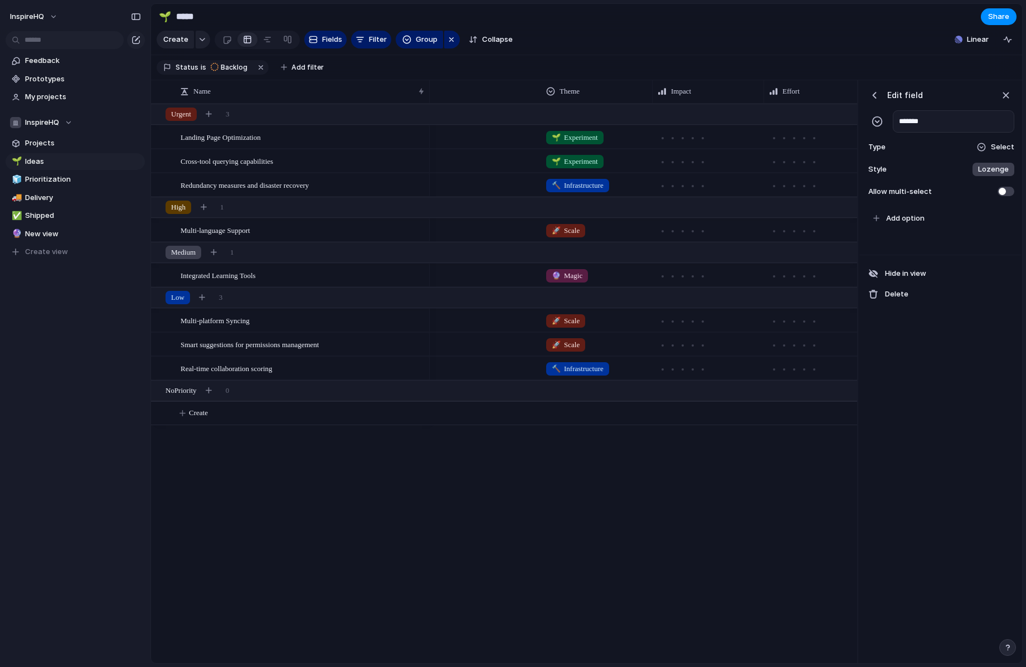
scroll to position [0, 269]
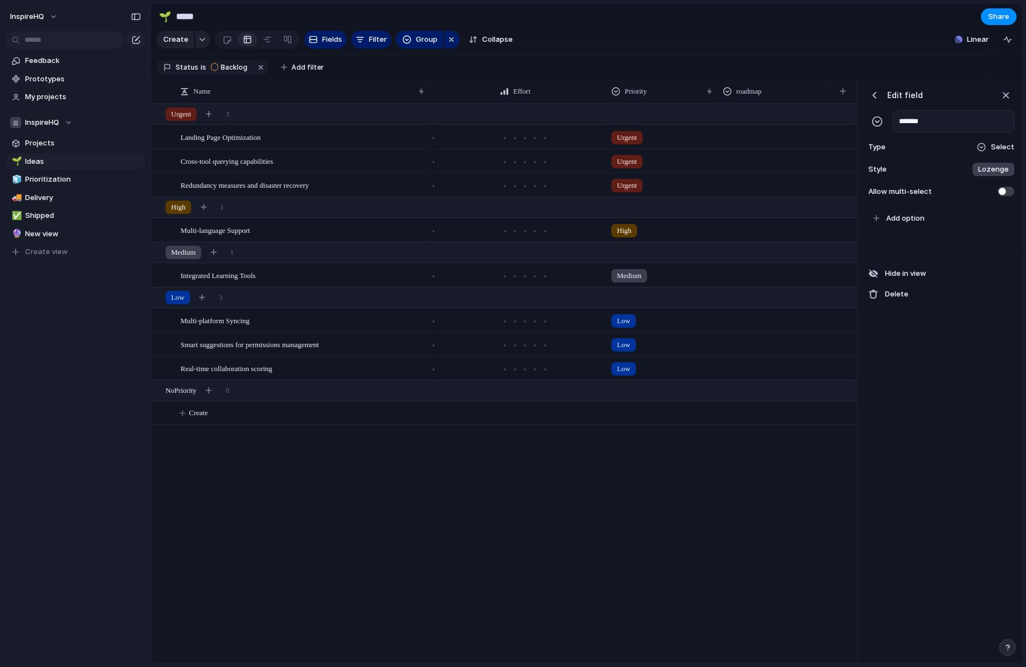
click at [987, 146] on div at bounding box center [982, 147] width 10 height 10
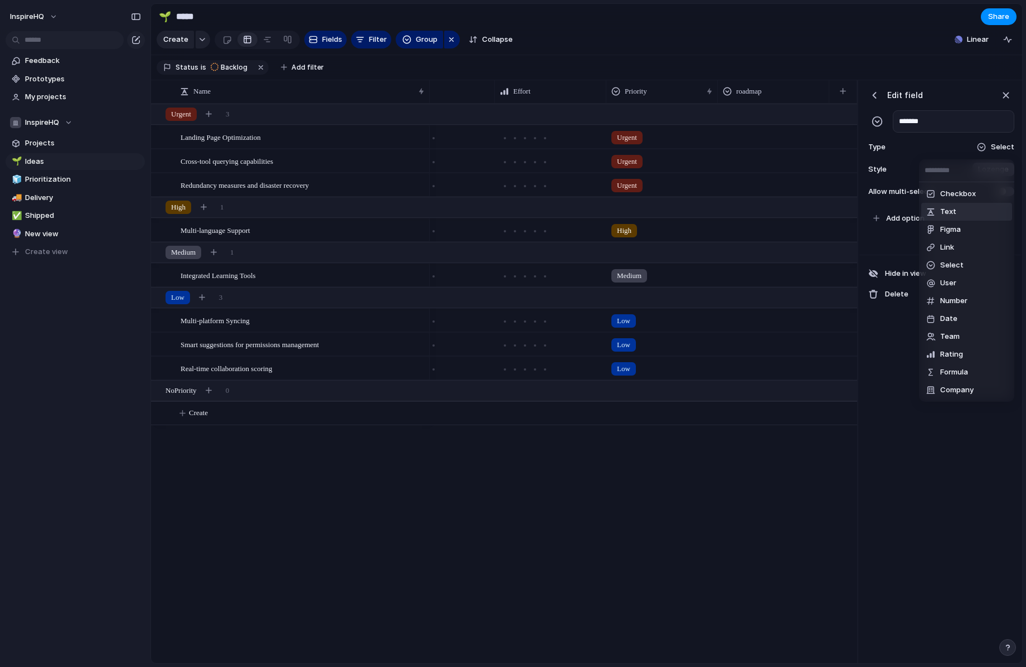
click at [913, 430] on div "Checkbox Text Figma Link Select User Number Date Team Rating Formula Company" at bounding box center [513, 333] width 1026 height 667
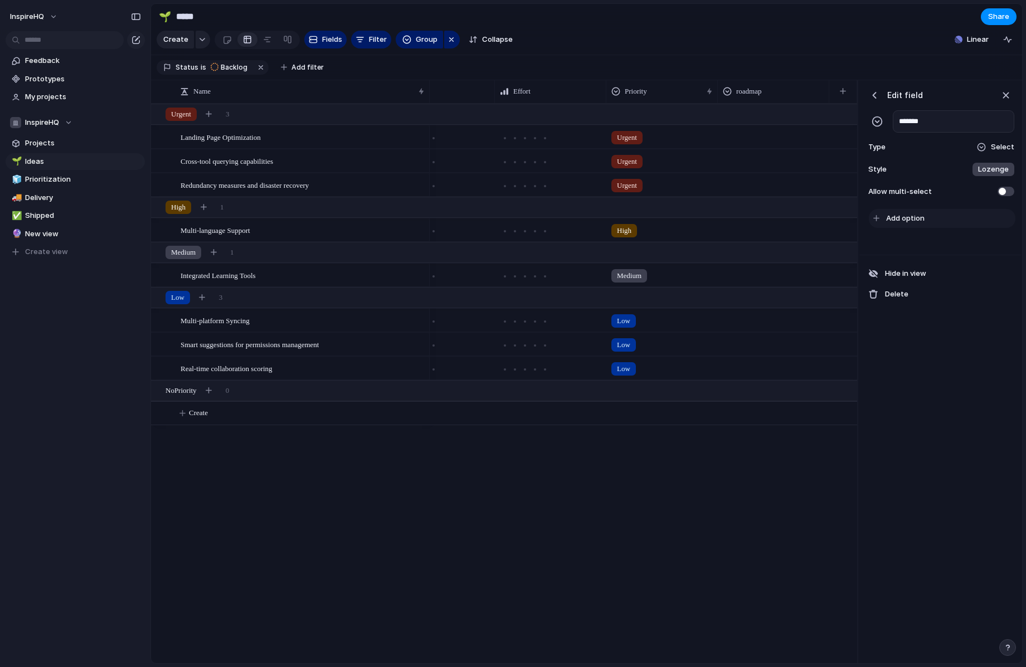
click at [913, 221] on span "Add option" at bounding box center [905, 218] width 38 height 11
type input "***"
click at [914, 380] on div "Edit field ******* Type Select Style Lozenge Allow multi-select *** To pick up …" at bounding box center [941, 372] width 162 height 584
click at [891, 238] on span "Add option" at bounding box center [905, 238] width 38 height 11
type input "*****"
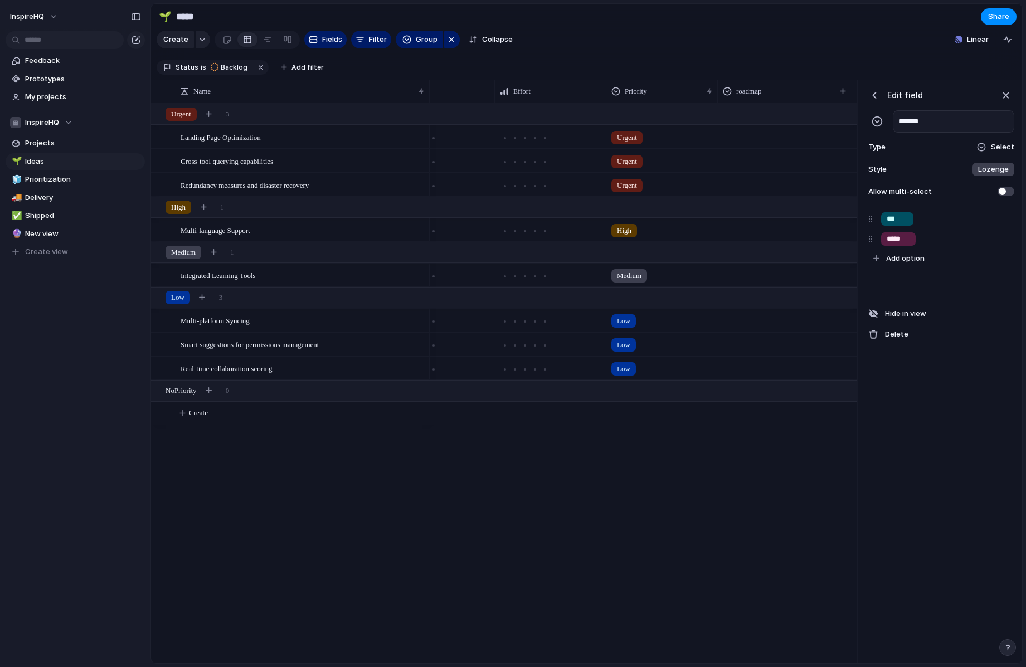
click at [913, 403] on div "Edit field ******* Type Select Style Lozenge Allow multi-select *** ***** To pi…" at bounding box center [941, 372] width 162 height 584
click at [907, 264] on span "Add option" at bounding box center [905, 258] width 38 height 11
type input "*****"
click at [980, 256] on button "button" at bounding box center [985, 259] width 14 height 14
click at [938, 327] on button "button" at bounding box center [938, 324] width 14 height 14
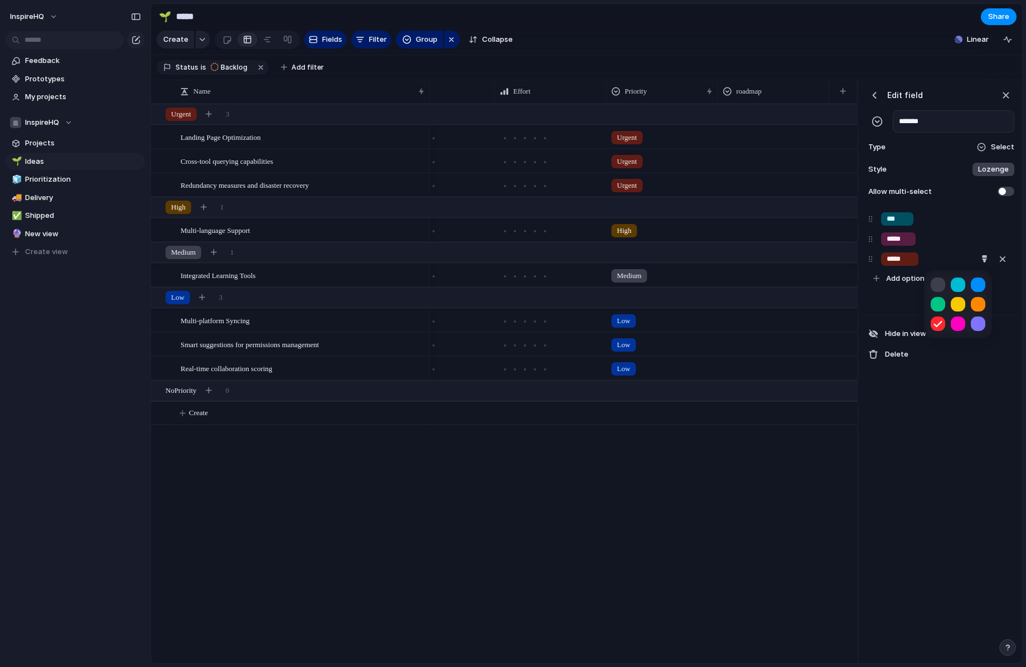
click at [1005, 233] on div at bounding box center [513, 333] width 1026 height 667
click at [986, 236] on div "button" at bounding box center [985, 238] width 7 height 7
click at [936, 283] on button "button" at bounding box center [938, 284] width 14 height 14
click at [990, 215] on div at bounding box center [513, 333] width 1026 height 667
click at [987, 236] on div "button" at bounding box center [985, 238] width 7 height 7
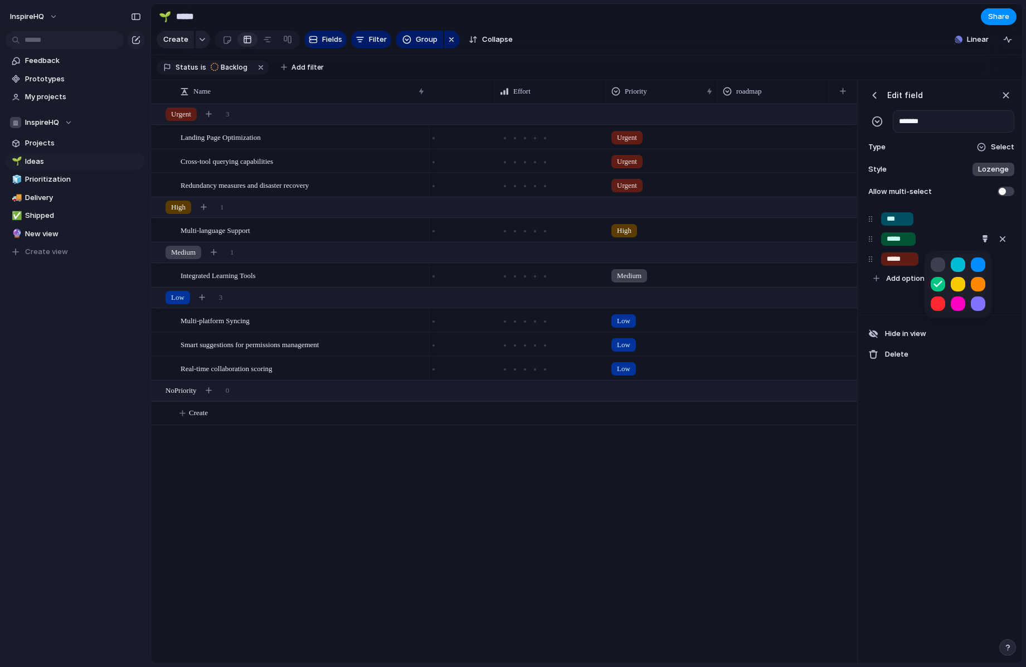
click at [958, 285] on button "button" at bounding box center [958, 284] width 14 height 14
click at [985, 215] on div at bounding box center [513, 333] width 1026 height 667
click at [986, 219] on div "button" at bounding box center [985, 218] width 7 height 7
click at [943, 260] on button "button" at bounding box center [938, 264] width 14 height 14
click at [989, 145] on div "Select" at bounding box center [996, 147] width 38 height 11
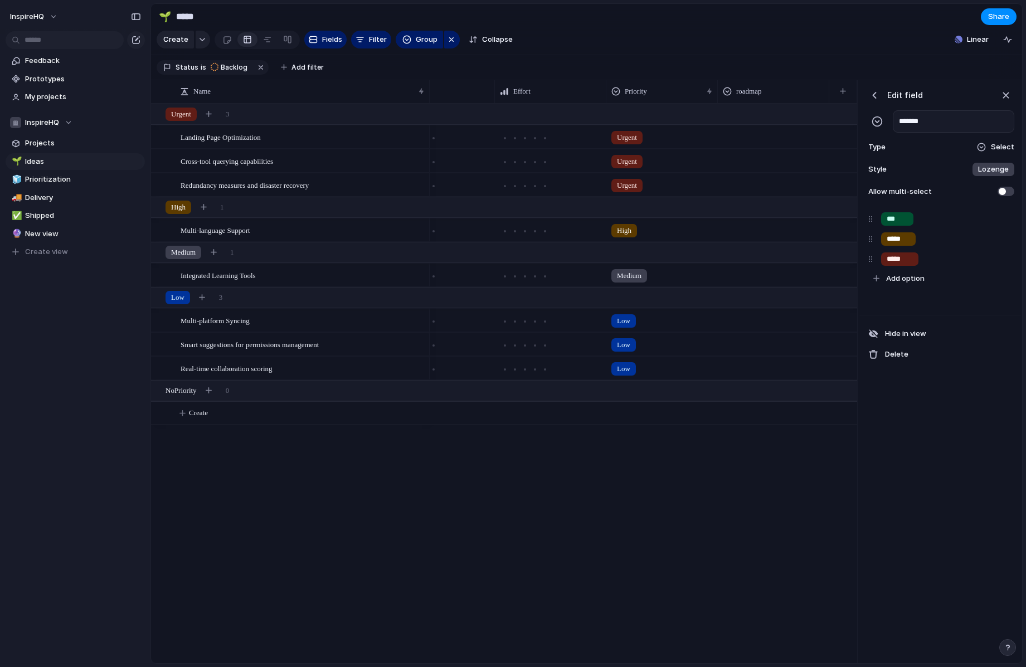
click at [986, 143] on div at bounding box center [981, 147] width 9 height 9
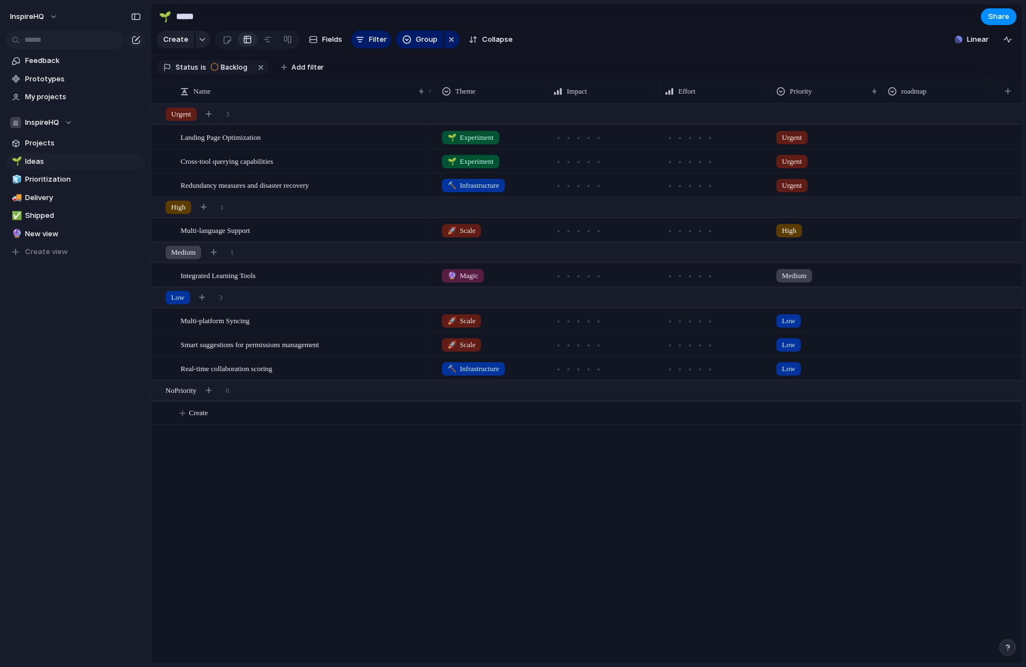
click at [821, 447] on div "🌱 Experiment Urgent Backlog 🌱 Experiment Urgent Backlog 🔨 Infrastructure Urgent…" at bounding box center [726, 384] width 593 height 560
click at [923, 112] on div "Urgent 3" at bounding box center [588, 114] width 874 height 20
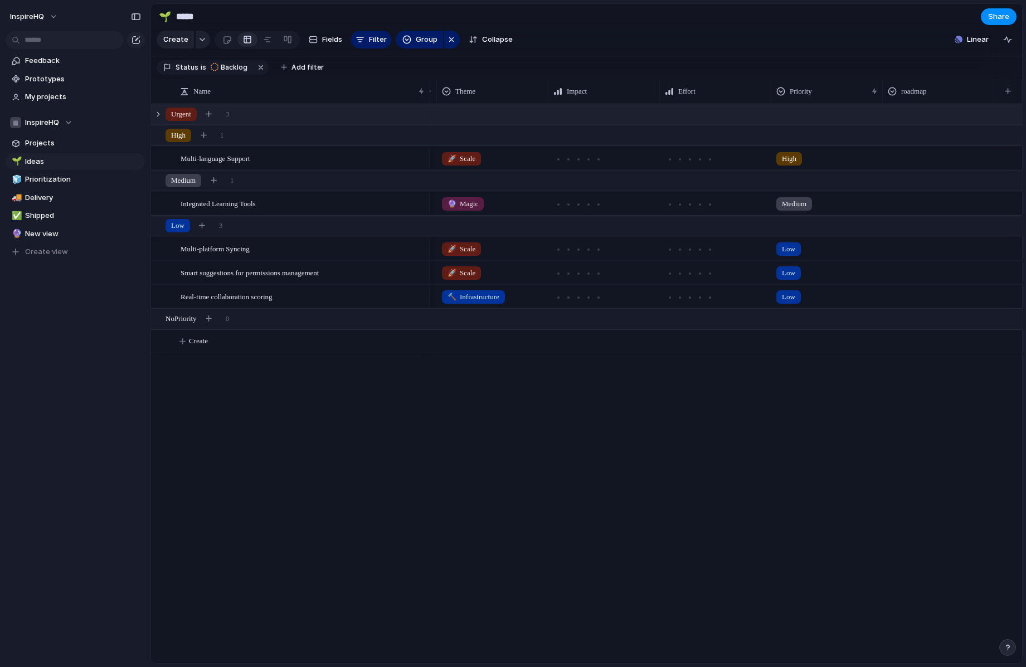
click at [937, 111] on div "Urgent 3" at bounding box center [588, 114] width 874 height 20
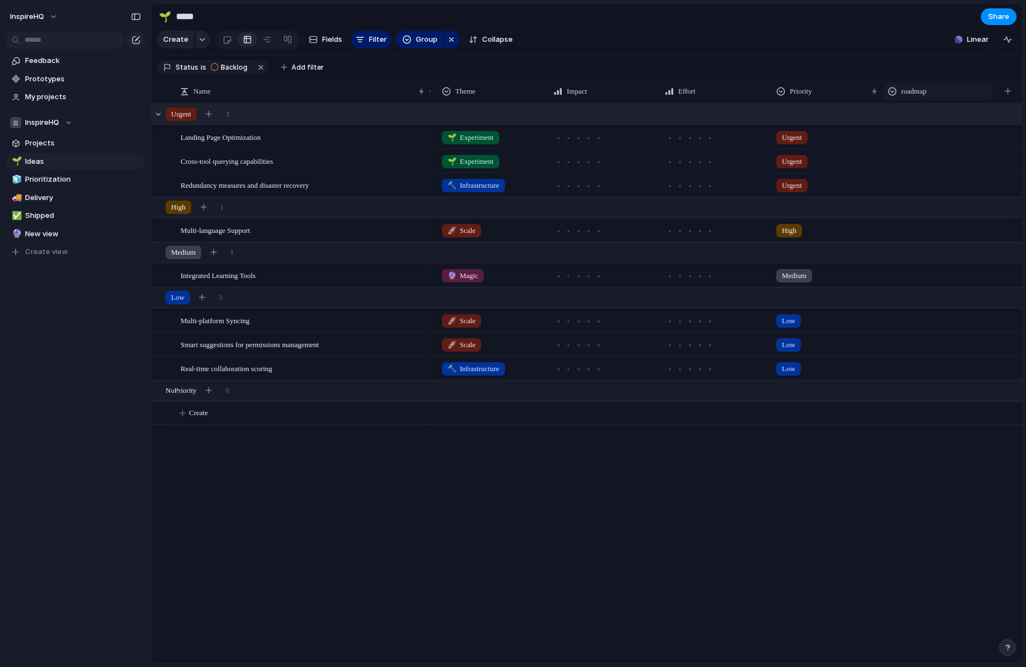
click at [926, 92] on span "roadmap" at bounding box center [914, 91] width 25 height 11
click at [923, 92] on div "Modify Hide Sort ascending Sort descending" at bounding box center [513, 333] width 1026 height 667
click at [918, 87] on span "roadmap" at bounding box center [914, 91] width 25 height 11
click at [915, 115] on span "Modify" at bounding box center [919, 116] width 24 height 11
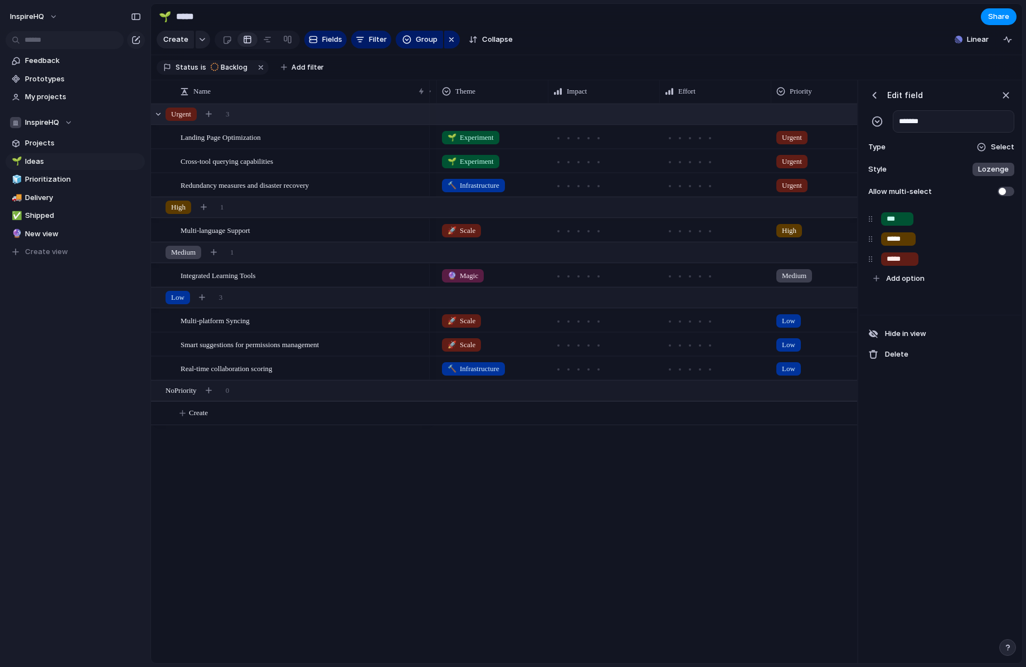
click at [1008, 191] on span at bounding box center [1006, 191] width 17 height 9
click at [878, 94] on div "button" at bounding box center [874, 95] width 11 height 11
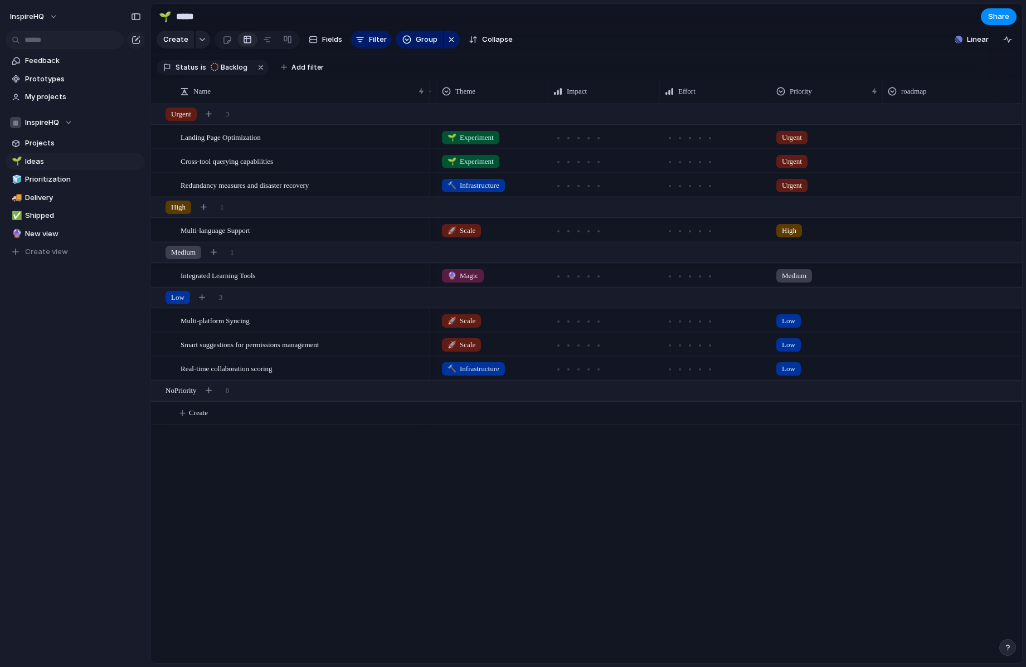
click at [886, 72] on section "Status is Backlog Add filter" at bounding box center [586, 67] width 871 height 25
click at [851, 132] on div "Urgent" at bounding box center [827, 135] width 110 height 18
click at [845, 142] on div "Urgent High Medium Low No Priority" at bounding box center [513, 333] width 1026 height 667
click at [844, 141] on div "Urgent" at bounding box center [827, 135] width 110 height 18
click at [912, 134] on div "Urgent High Medium Low No Priority" at bounding box center [513, 333] width 1026 height 667
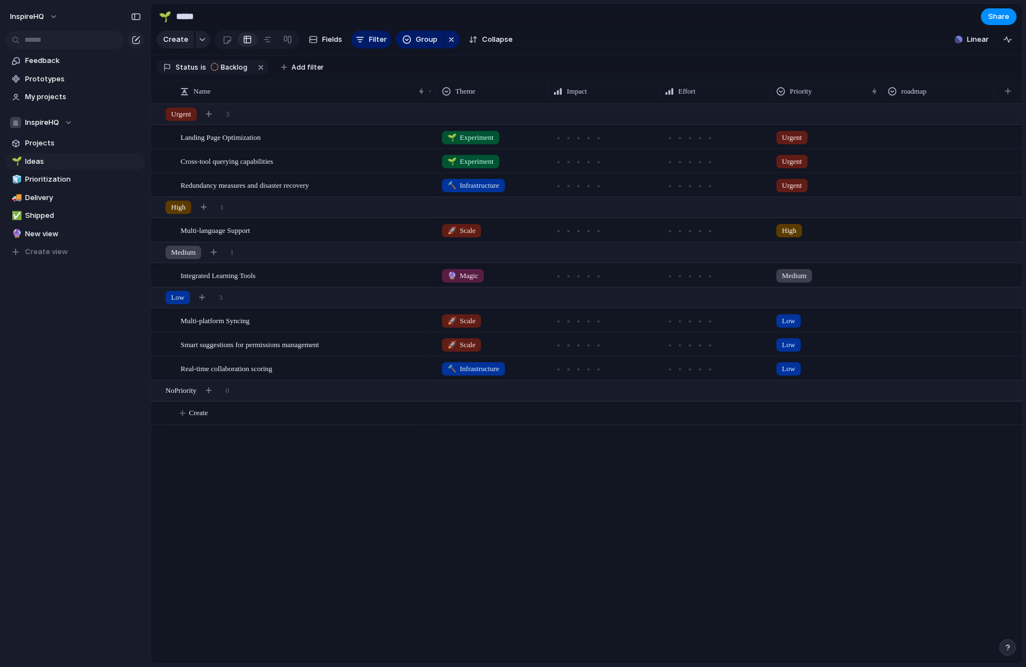
click at [912, 134] on div at bounding box center [939, 135] width 110 height 18
click at [912, 183] on div "Now" at bounding box center [903, 183] width 27 height 13
click at [913, 158] on div at bounding box center [939, 159] width 110 height 18
click at [917, 225] on div "Later" at bounding box center [905, 226] width 30 height 13
click at [911, 185] on div at bounding box center [939, 183] width 110 height 18
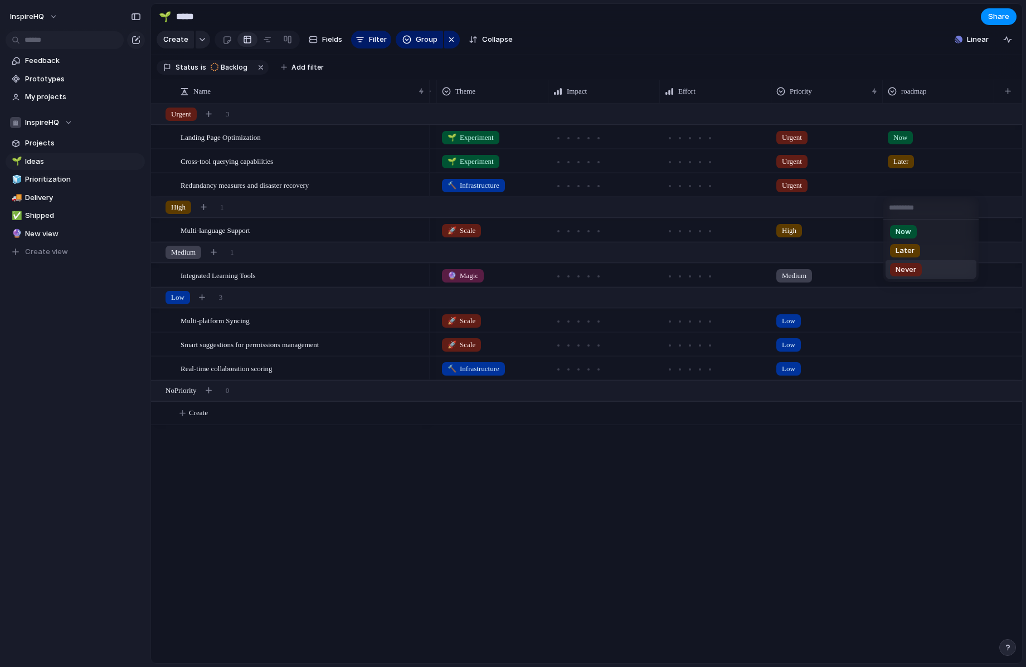
click at [909, 265] on span "Never" at bounding box center [906, 269] width 21 height 11
